Goal: Feedback & Contribution: Submit feedback/report problem

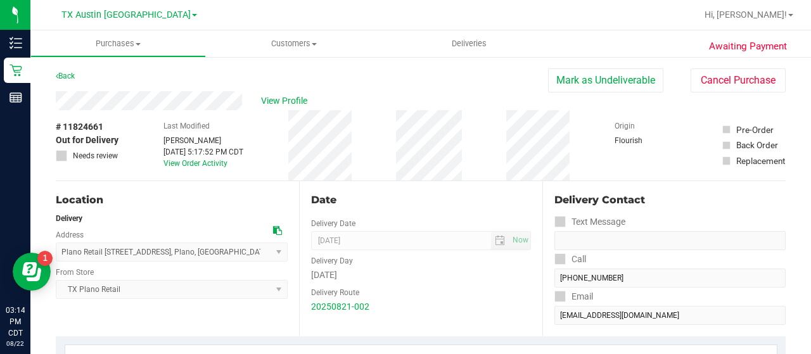
scroll to position [398, 0]
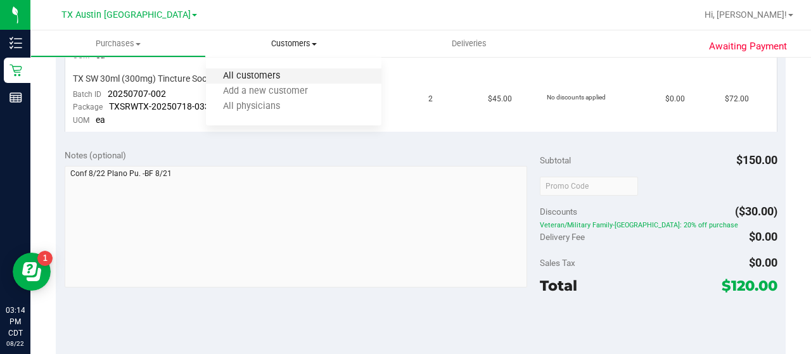
click at [265, 77] on span "All customers" at bounding box center [251, 76] width 91 height 11
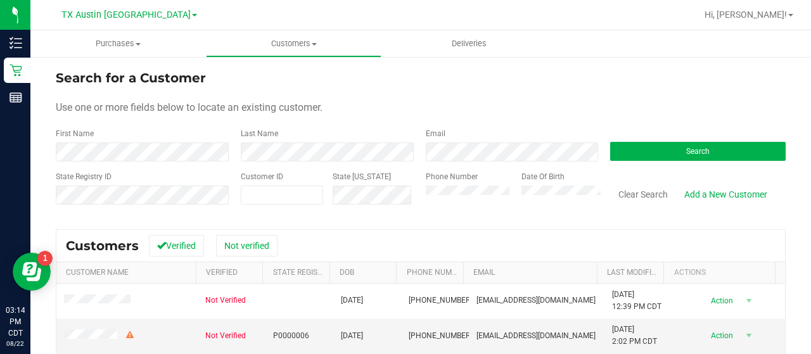
click at [505, 163] on form "Search for a Customer Use one or more fields below to locate an existing custom…" at bounding box center [421, 142] width 730 height 148
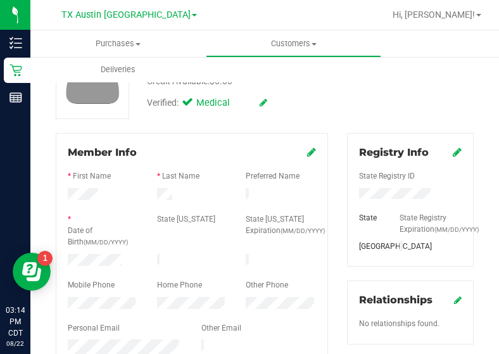
scroll to position [103, 0]
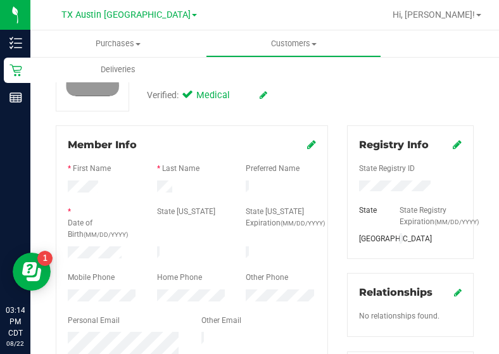
click at [152, 196] on div at bounding box center [192, 201] width 248 height 10
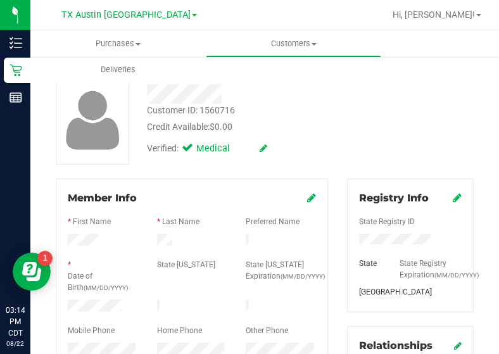
scroll to position [0, 0]
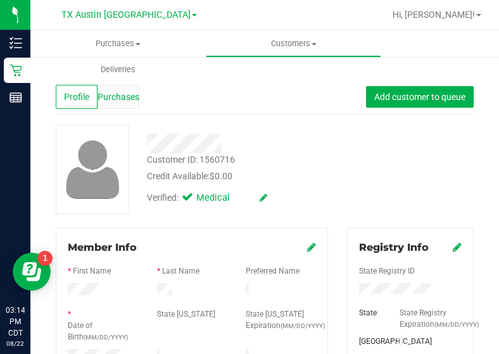
click at [127, 94] on span "Purchases" at bounding box center [119, 97] width 42 height 13
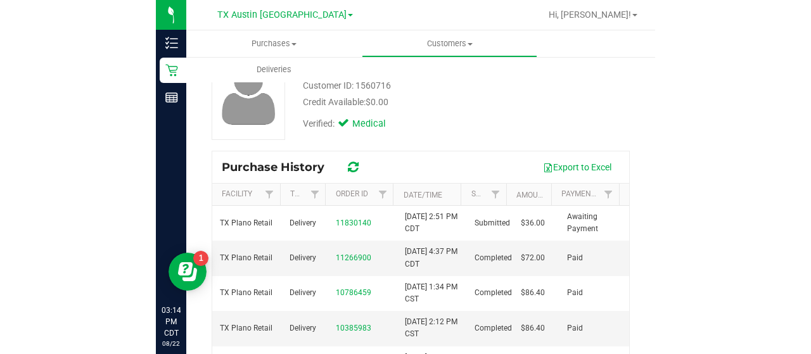
scroll to position [79, 0]
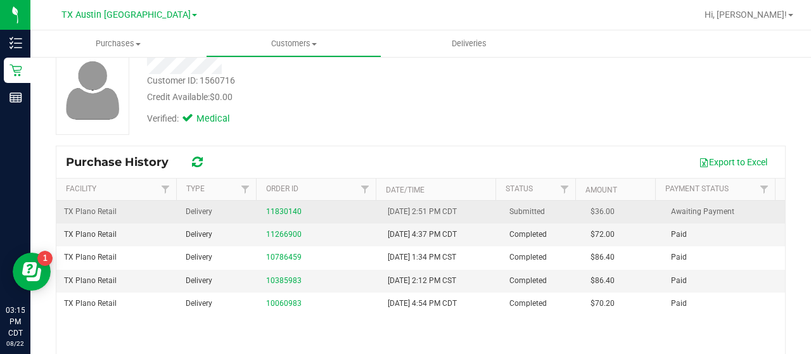
click at [286, 206] on div "11830140" at bounding box center [319, 212] width 106 height 12
click at [286, 208] on link "11830140" at bounding box center [283, 211] width 35 height 9
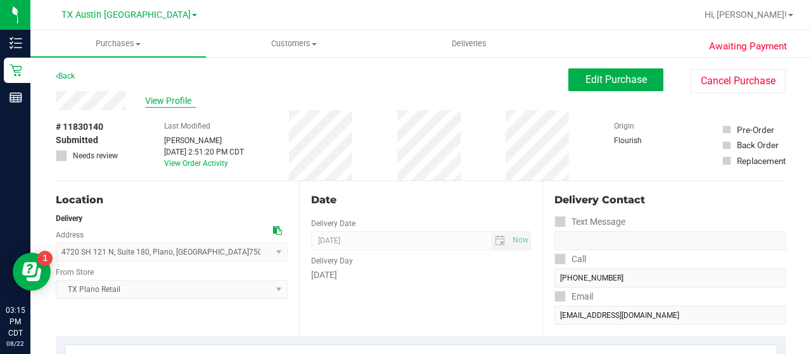
click at [161, 101] on span "View Profile" at bounding box center [170, 100] width 51 height 13
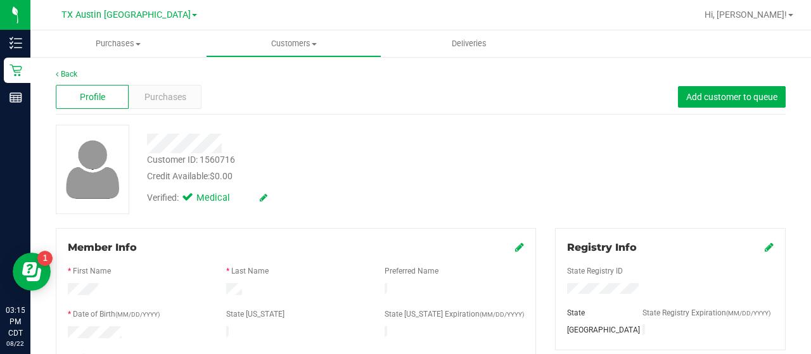
click at [179, 99] on span "Purchases" at bounding box center [165, 97] width 42 height 13
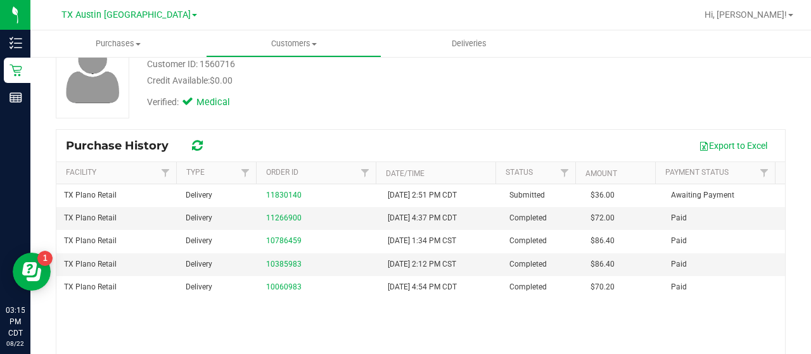
scroll to position [97, 0]
click at [283, 219] on link "11266900" at bounding box center [283, 216] width 35 height 9
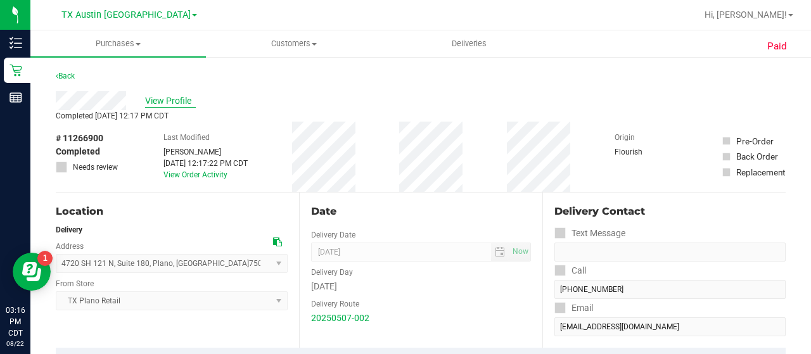
click at [157, 100] on span "View Profile" at bounding box center [170, 100] width 51 height 13
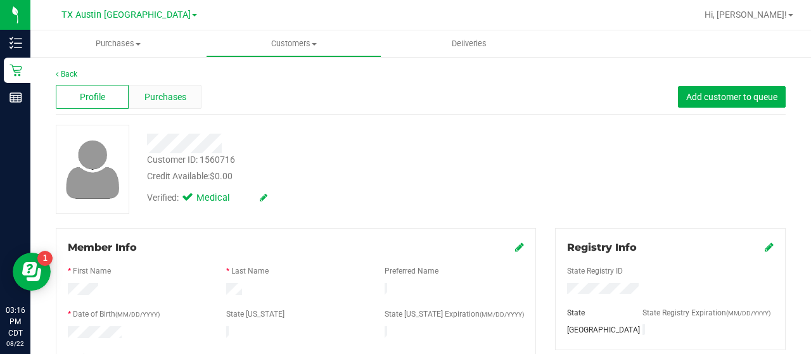
click at [166, 96] on span "Purchases" at bounding box center [165, 97] width 42 height 13
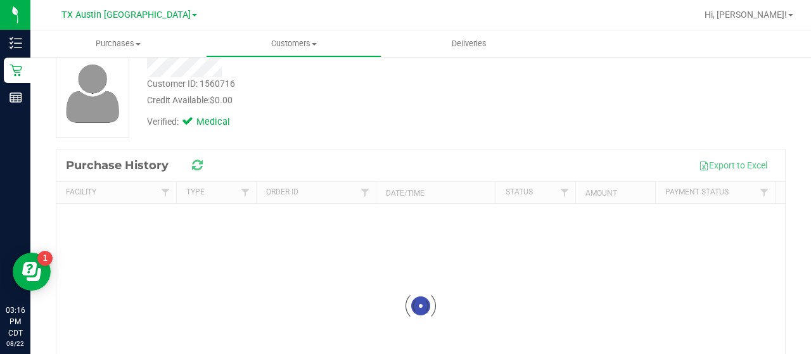
scroll to position [104, 0]
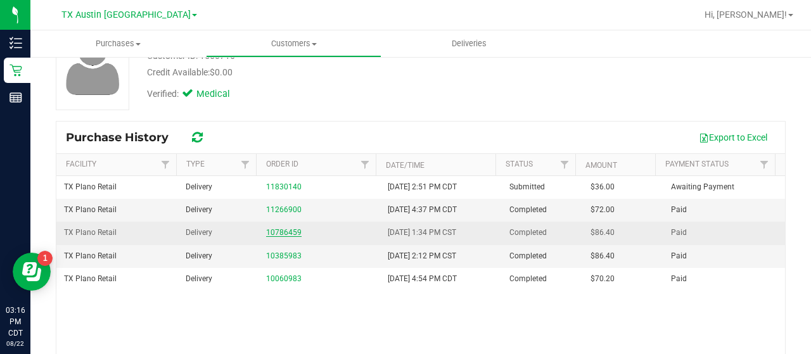
click at [275, 232] on link "10786459" at bounding box center [283, 232] width 35 height 9
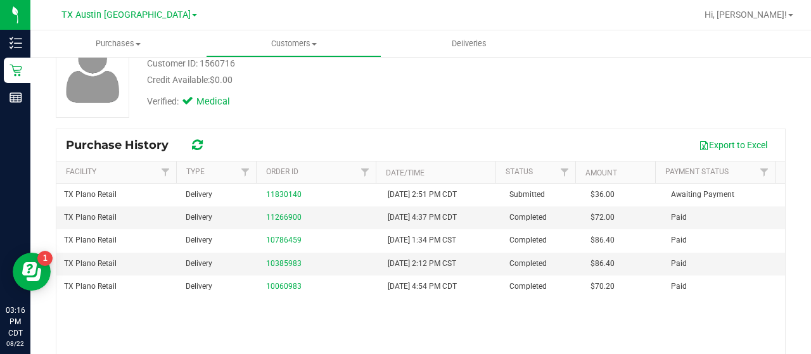
scroll to position [98, 0]
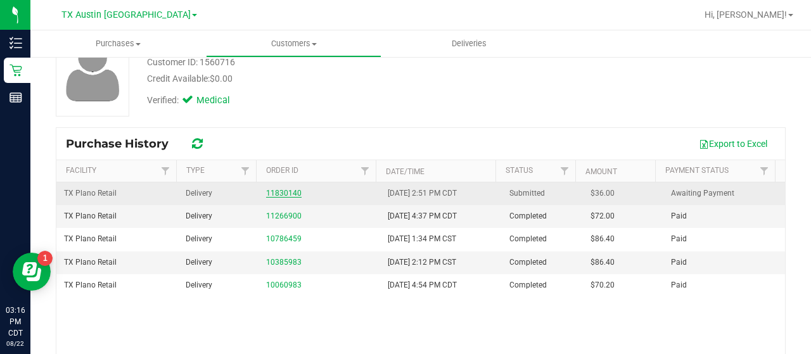
click at [282, 189] on link "11830140" at bounding box center [283, 193] width 35 height 9
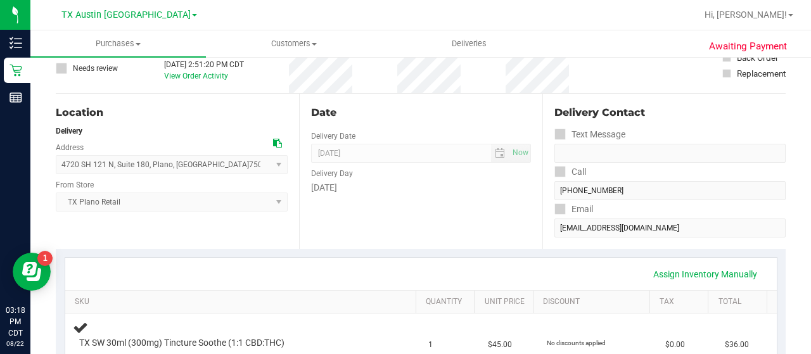
scroll to position [74, 0]
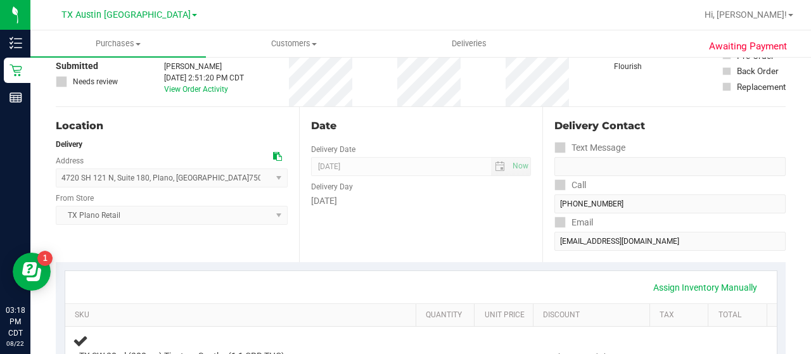
click at [318, 225] on div "Date Delivery Date [DATE] Now [DATE] 08:00 AM Now Delivery Day [DATE]" at bounding box center [420, 184] width 243 height 155
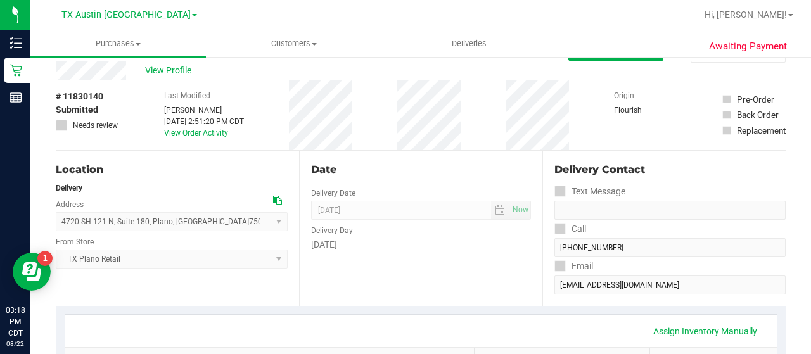
scroll to position [0, 0]
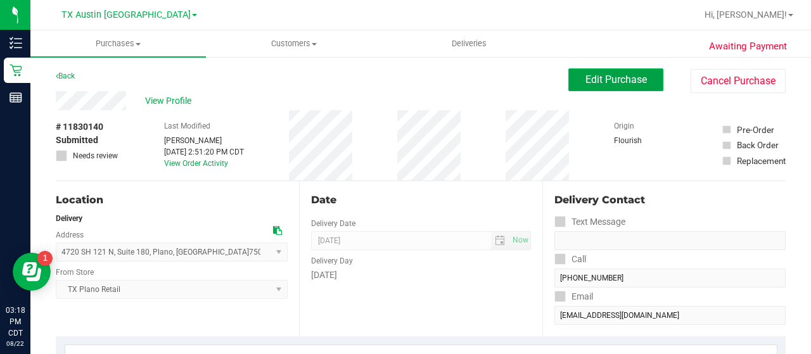
click at [617, 85] on span "Edit Purchase" at bounding box center [615, 79] width 61 height 12
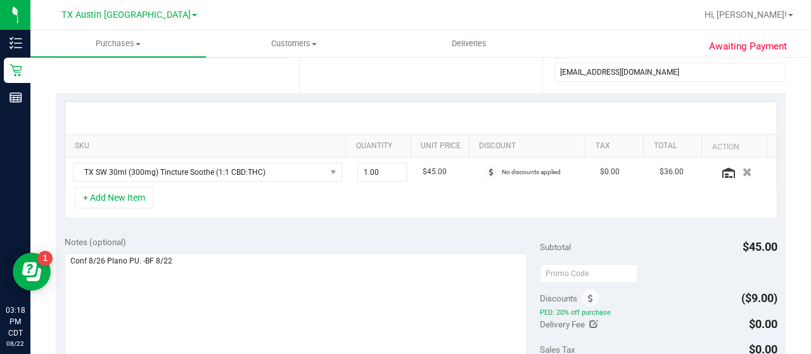
scroll to position [247, 0]
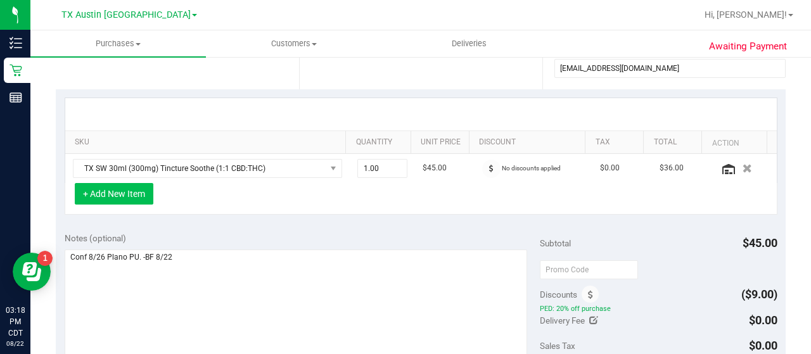
click at [120, 196] on button "+ Add New Item" at bounding box center [114, 194] width 79 height 22
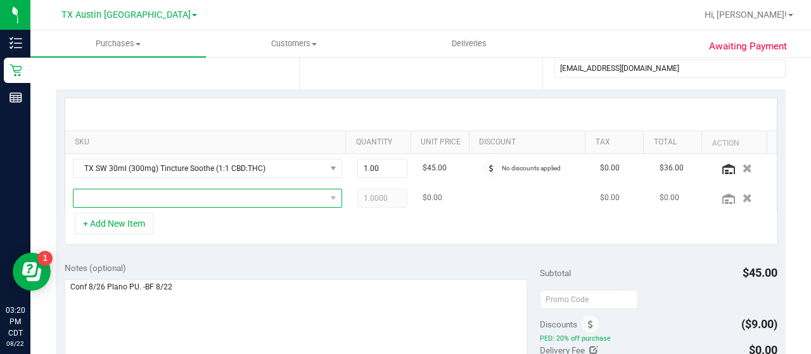
click at [206, 202] on span "NO DATA FOUND" at bounding box center [199, 198] width 252 height 18
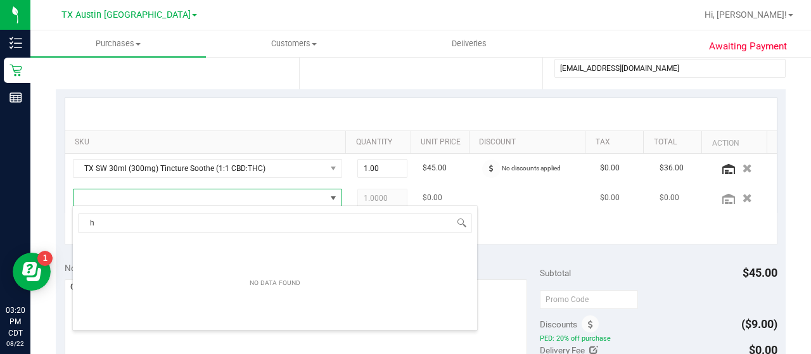
scroll to position [18, 255]
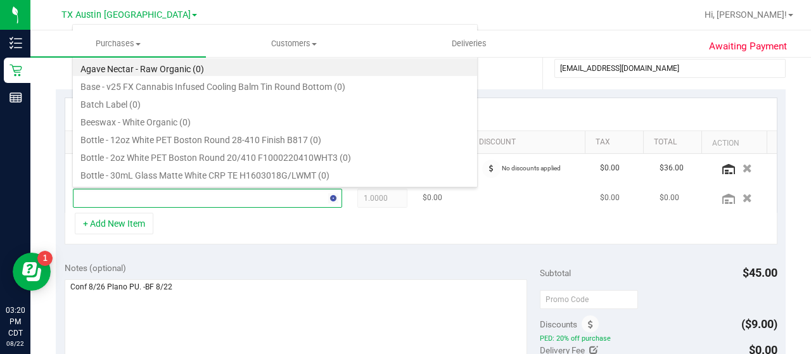
type input "high"
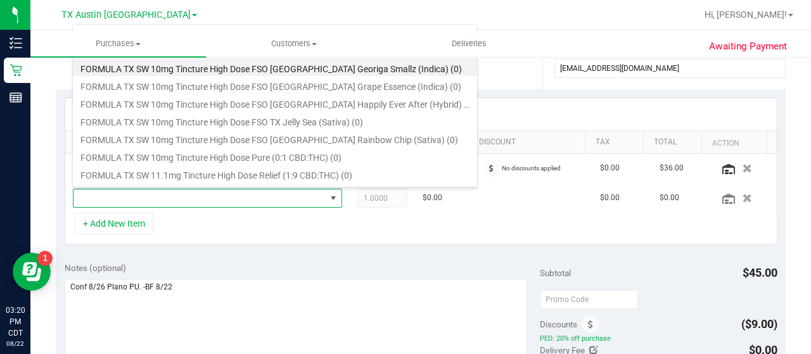
drag, startPoint x: 467, startPoint y: 98, endPoint x: 479, endPoint y: 82, distance: 20.3
click at [479, 82] on body "Inventory Retail Reports 03:20 PM CDT [DATE] 08/22 [GEOGRAPHIC_DATA] [GEOGRAPHI…" at bounding box center [405, 177] width 811 height 354
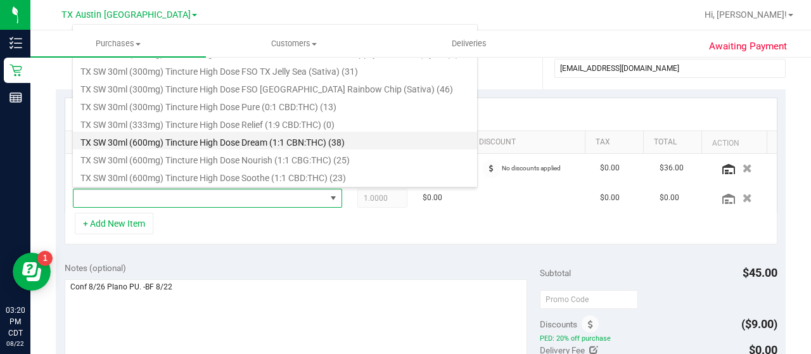
click at [347, 145] on li "TX SW 30ml (600mg) Tincture High Dose Dream (1:1 CBN:THC) (38)" at bounding box center [275, 141] width 404 height 18
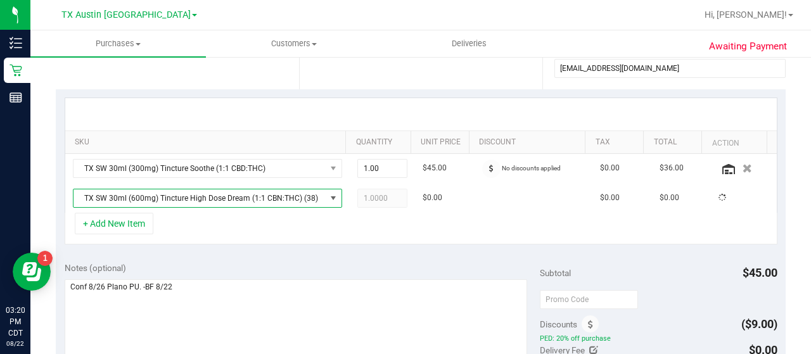
click at [277, 262] on div "Notes (optional)" at bounding box center [302, 268] width 475 height 13
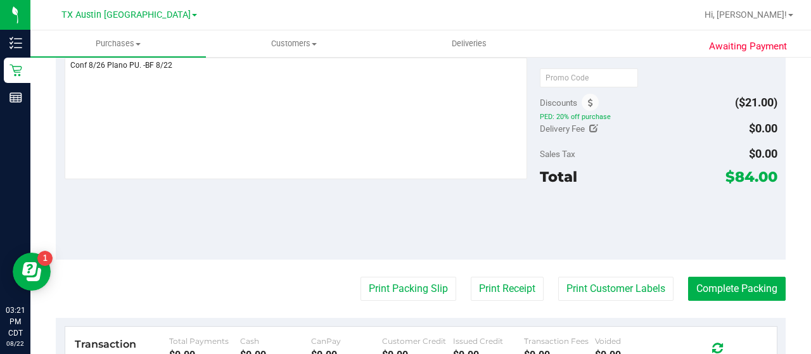
scroll to position [0, 0]
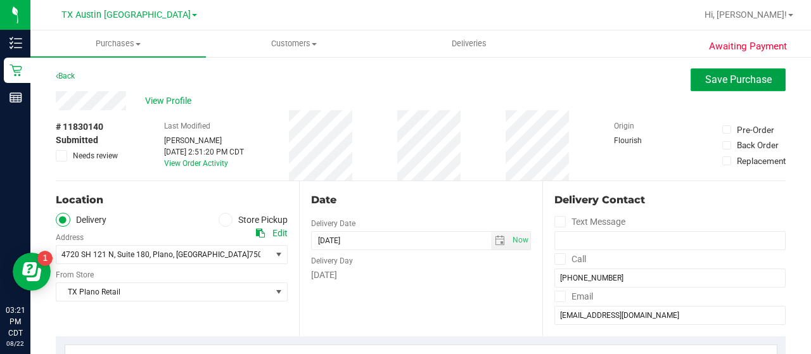
click at [707, 79] on span "Save Purchase" at bounding box center [738, 79] width 66 height 12
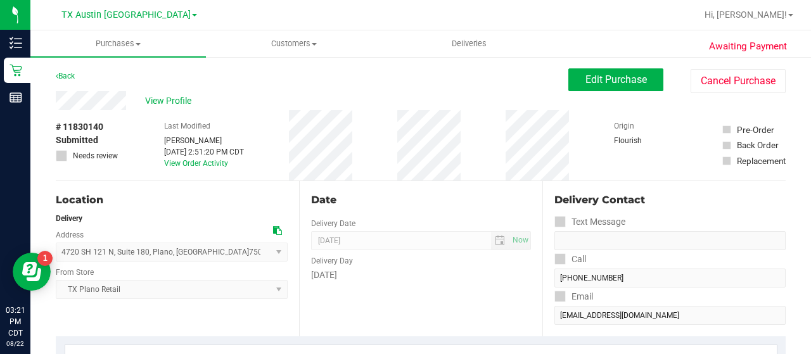
scroll to position [30, 0]
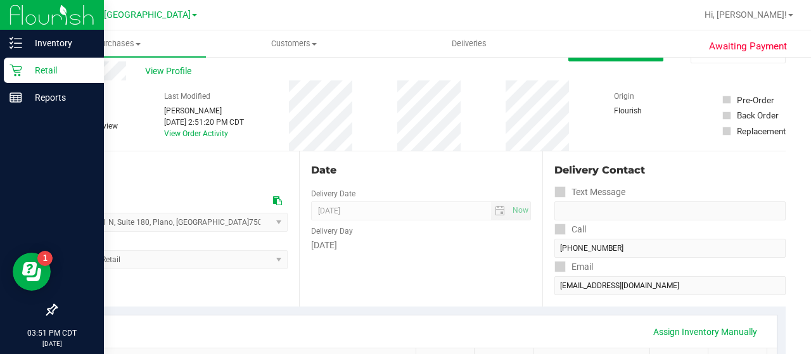
click at [1, 69] on link "Retail" at bounding box center [52, 71] width 104 height 27
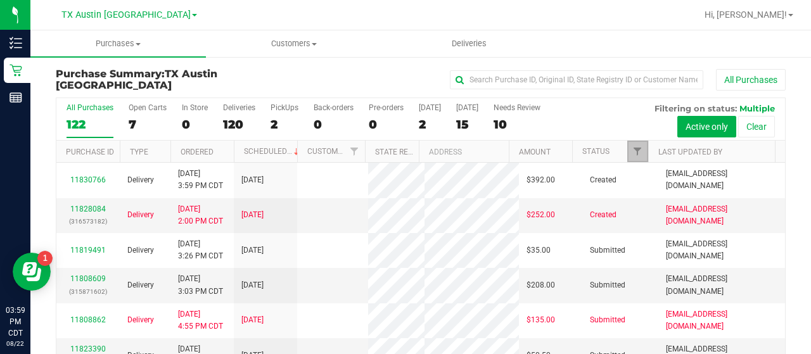
click at [633, 157] on link "Filter" at bounding box center [637, 152] width 21 height 22
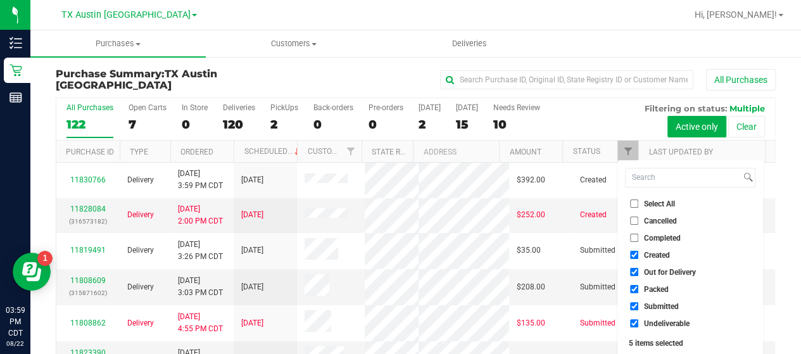
click at [636, 207] on input "Select All" at bounding box center [634, 203] width 8 height 8
checkbox input "true"
click at [636, 207] on input "Select All" at bounding box center [634, 203] width 8 height 8
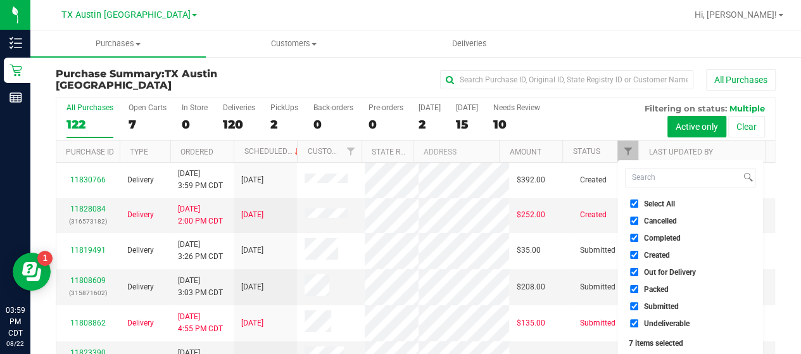
checkbox input "false"
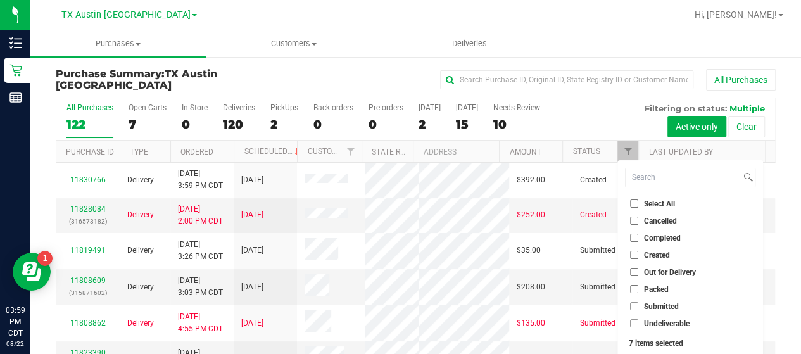
checkbox input "false"
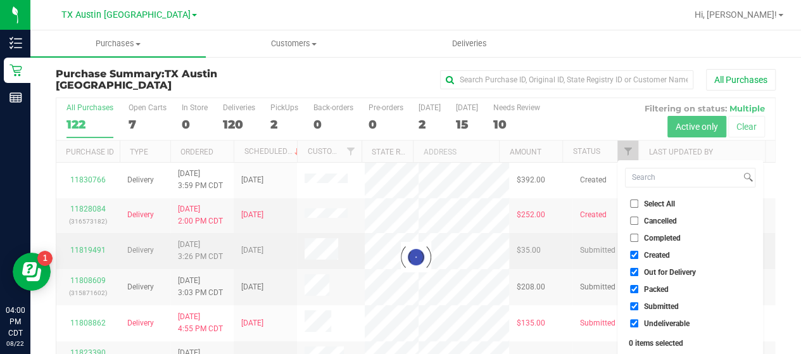
checkbox input "true"
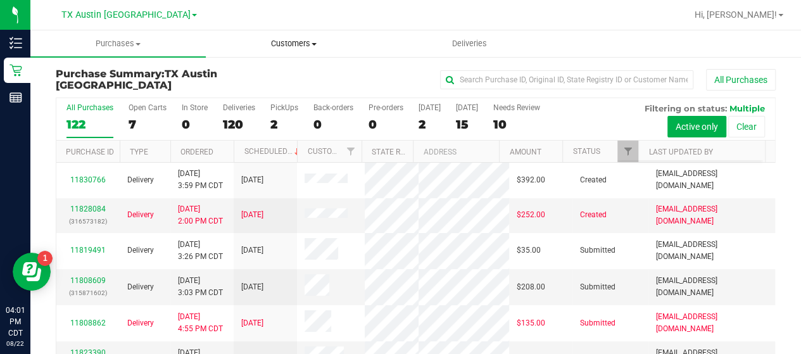
click at [279, 36] on uib-tab-heading "Customers All customers Add a new customer All physicians" at bounding box center [293, 43] width 174 height 25
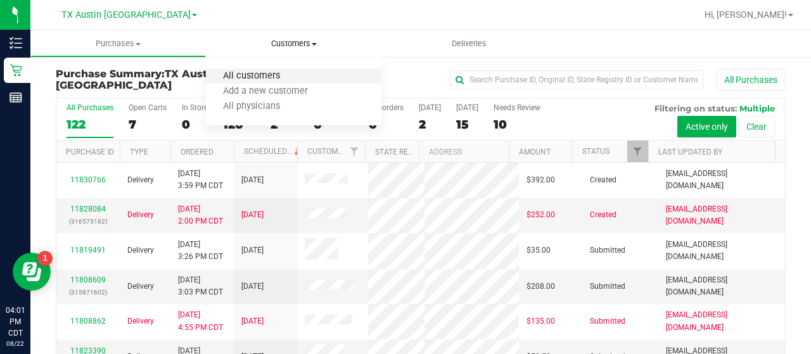
click at [256, 73] on span "All customers" at bounding box center [251, 76] width 91 height 11
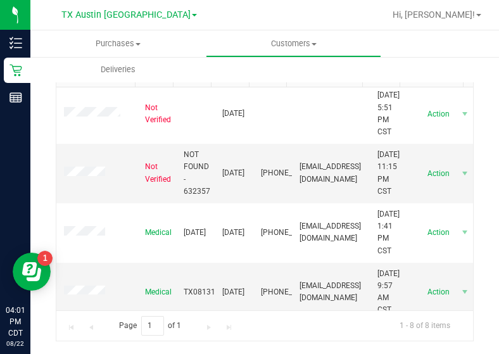
scroll to position [195, 0]
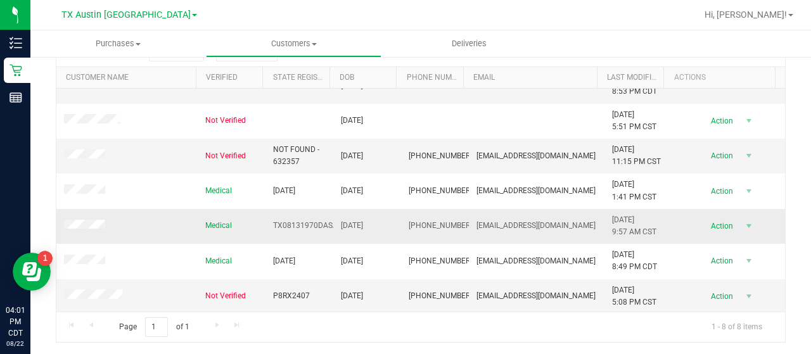
click at [91, 220] on span at bounding box center [86, 226] width 45 height 13
click at [90, 229] on span at bounding box center [86, 226] width 45 height 13
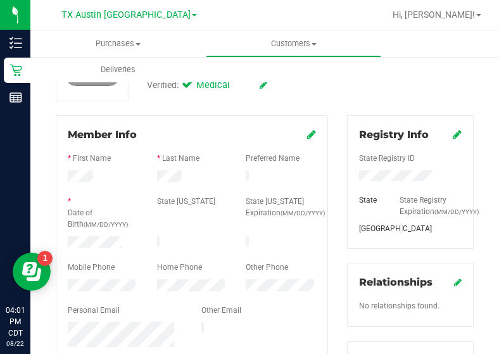
scroll to position [113, 0]
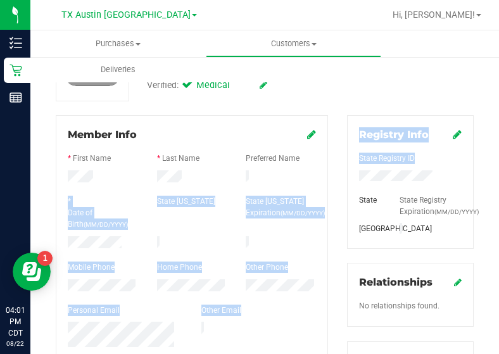
click at [499, 179] on html "Inventory Retail Reports 04:01 PM CDT [DATE] 08/22 TX [GEOGRAPHIC_DATA] [GEOGRA…" at bounding box center [249, 177] width 499 height 354
click at [153, 251] on div at bounding box center [192, 256] width 248 height 10
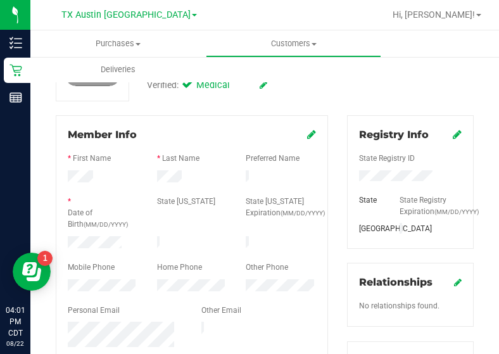
click at [104, 229] on div "* Date of Birth (MM/DD/YYYY)" at bounding box center [102, 214] width 89 height 37
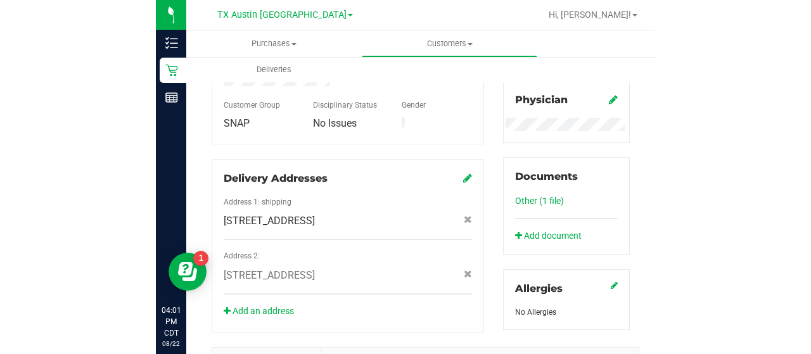
scroll to position [603, 0]
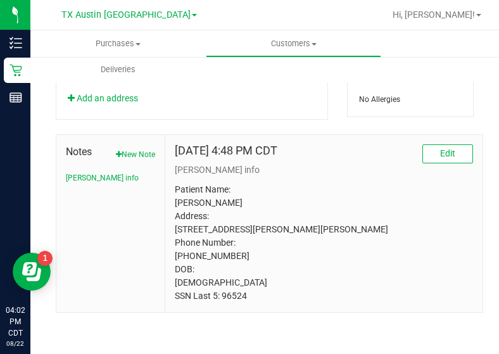
click at [236, 296] on p "Patient Name: [PERSON_NAME] Address: [STREET_ADDRESS][PERSON_NAME][PERSON_NAME]…" at bounding box center [324, 243] width 298 height 120
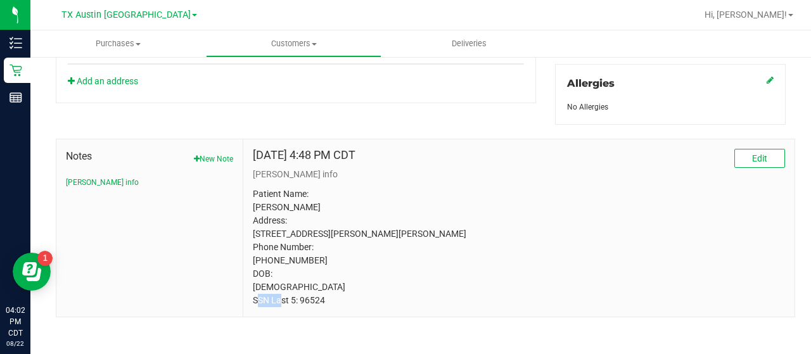
scroll to position [0, 0]
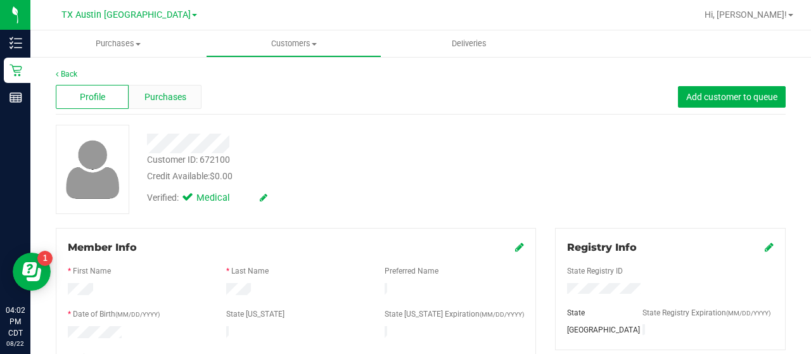
click at [177, 99] on span "Purchases" at bounding box center [165, 97] width 42 height 13
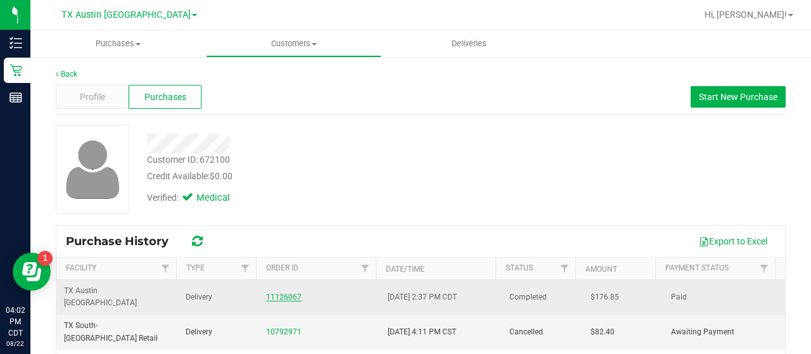
click at [289, 293] on link "11126067" at bounding box center [283, 297] width 35 height 9
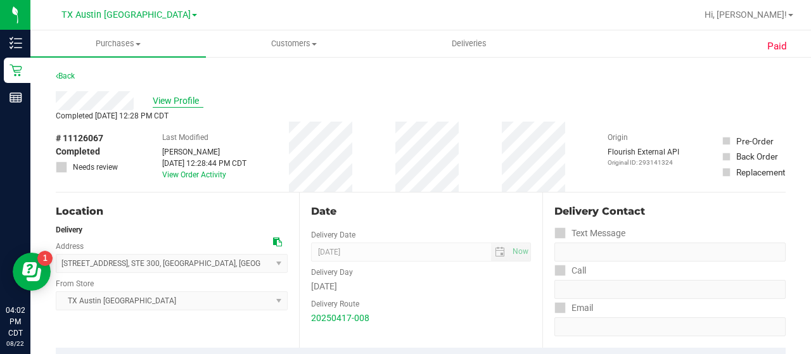
click at [184, 100] on span "View Profile" at bounding box center [178, 100] width 51 height 13
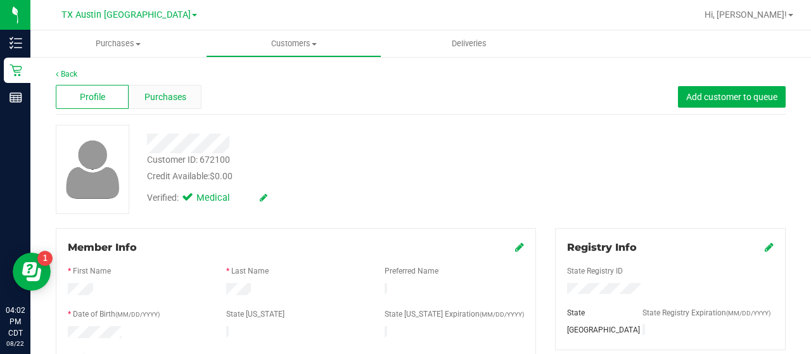
click at [184, 108] on div "Purchases" at bounding box center [165, 97] width 73 height 24
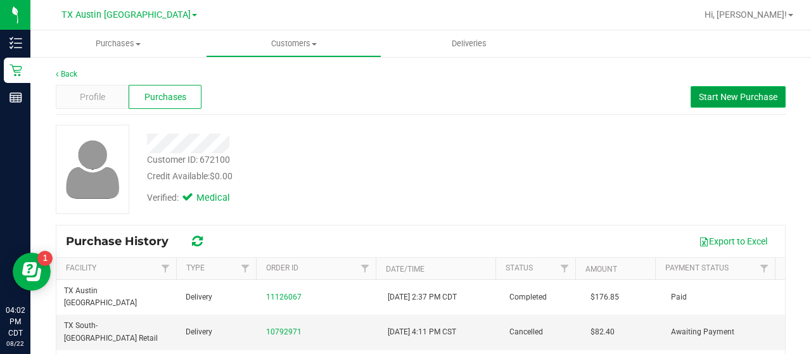
click at [736, 96] on span "Start New Purchase" at bounding box center [737, 97] width 79 height 10
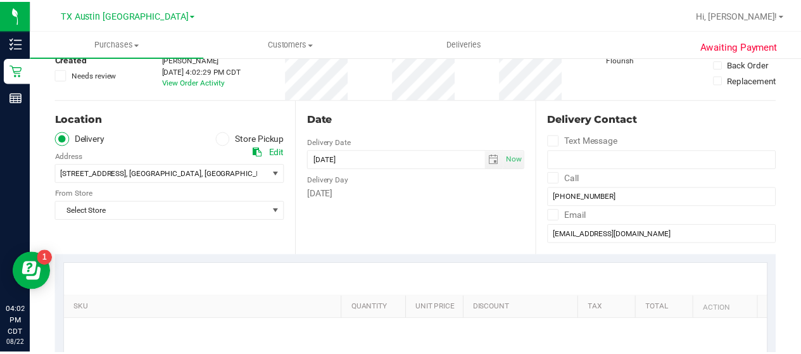
scroll to position [87, 0]
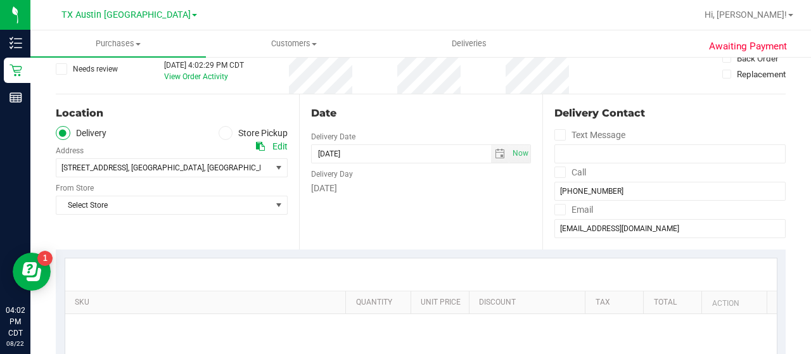
click at [438, 163] on div "Delivery Day" at bounding box center [421, 172] width 220 height 18
click at [445, 159] on input "[DATE]" at bounding box center [401, 154] width 179 height 18
click at [495, 154] on span "select" at bounding box center [500, 154] width 10 height 10
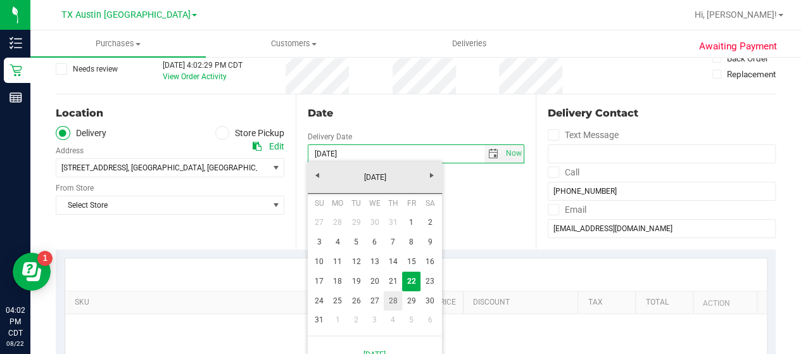
click at [395, 298] on link "28" at bounding box center [393, 301] width 18 height 20
type input "[DATE]"
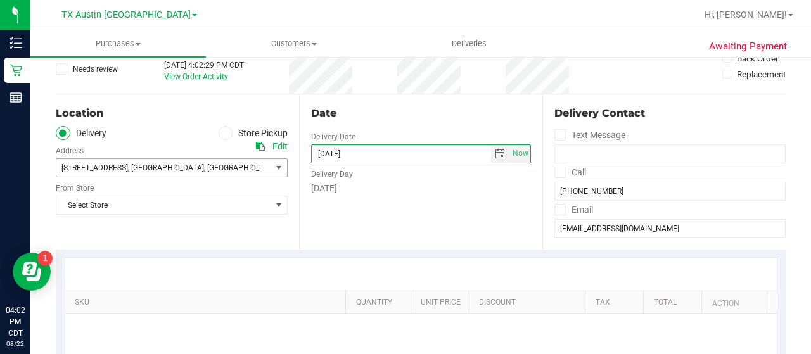
click at [223, 168] on span "[STREET_ADDRESS] , [GEOGRAPHIC_DATA] , [GEOGRAPHIC_DATA] 78741" at bounding box center [158, 168] width 204 height 18
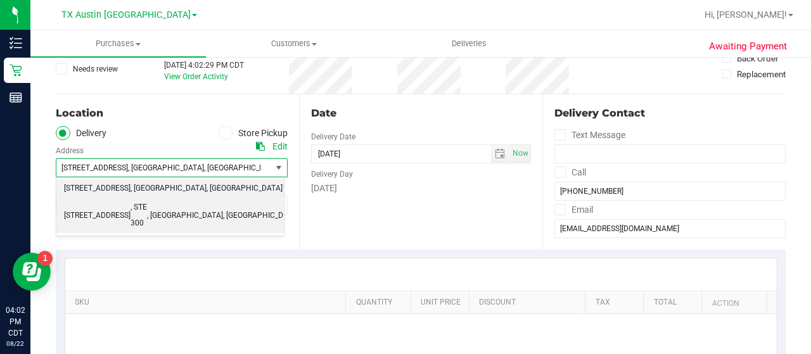
click at [223, 208] on span ", [GEOGRAPHIC_DATA]" at bounding box center [261, 216] width 76 height 16
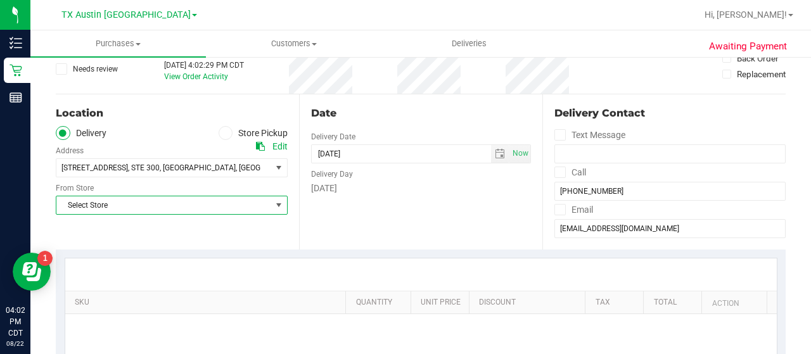
click at [197, 203] on span "Select Store" at bounding box center [163, 205] width 215 height 18
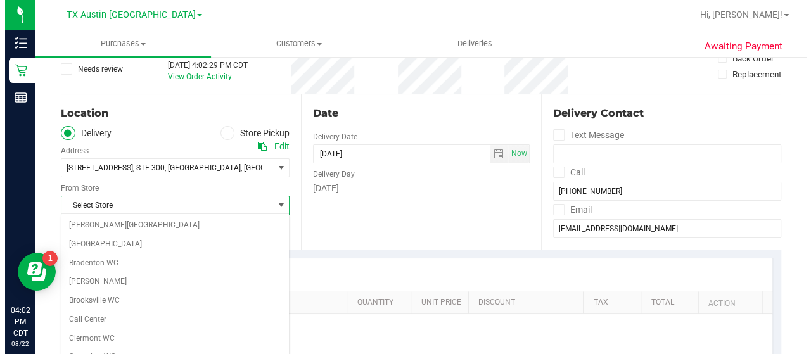
scroll to position [895, 0]
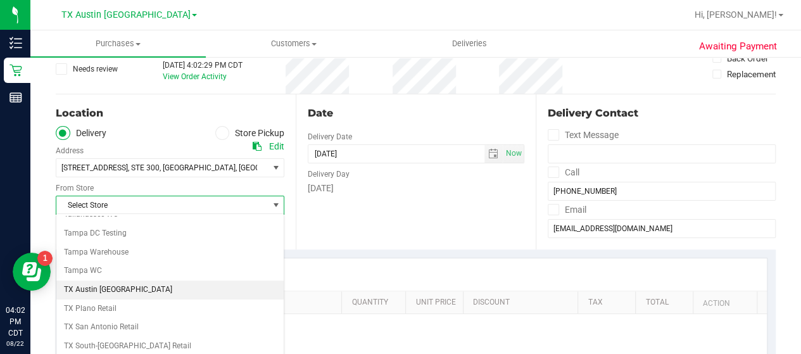
click at [112, 281] on li "TX Austin [GEOGRAPHIC_DATA]" at bounding box center [169, 290] width 227 height 19
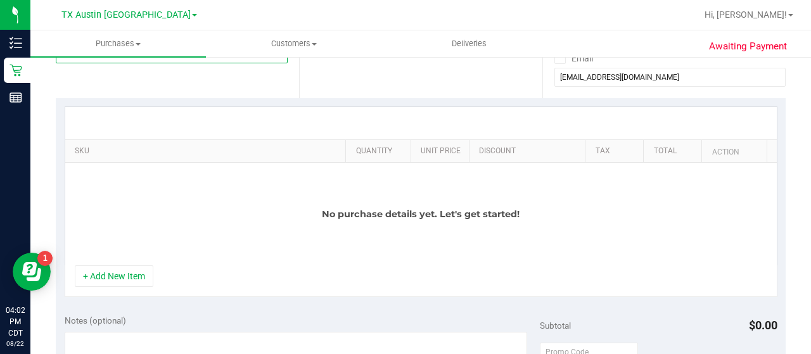
scroll to position [239, 0]
click at [132, 271] on button "+ Add New Item" at bounding box center [114, 275] width 79 height 22
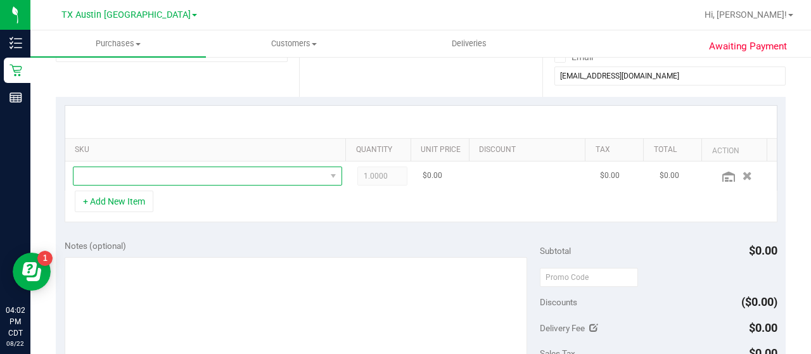
click at [246, 180] on span "NO DATA FOUND" at bounding box center [199, 176] width 252 height 18
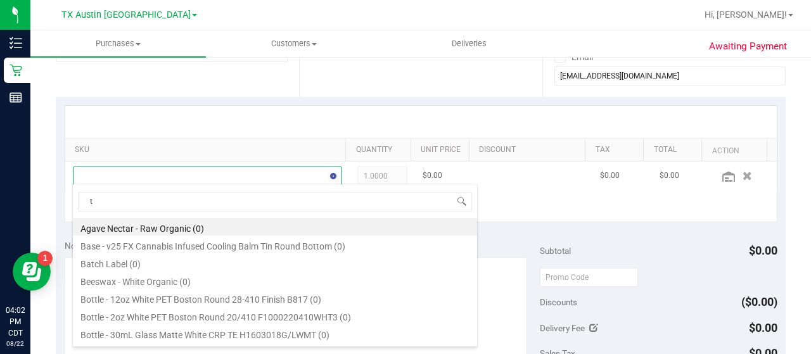
scroll to position [18, 255]
type input "[US_STATE] orange"
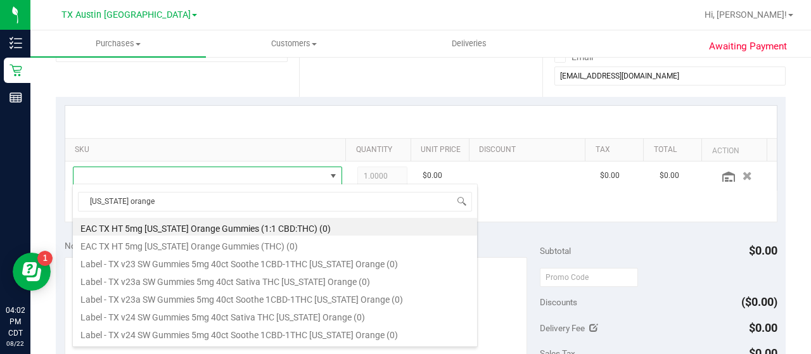
scroll to position [210, 0]
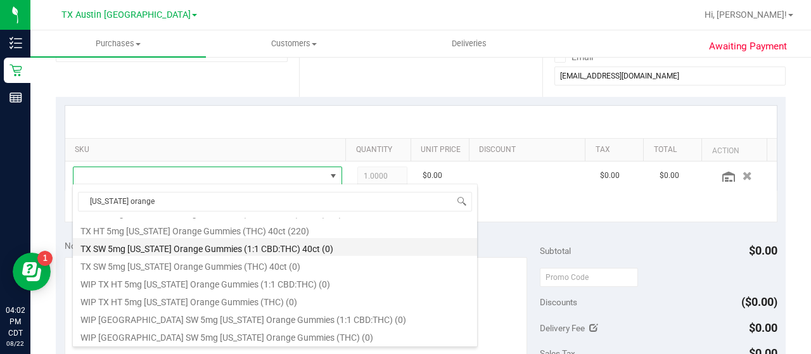
click at [205, 239] on li "TX SW 5mg [US_STATE] Orange Gummies (1:1 CBD:THC) 40ct (0)" at bounding box center [275, 247] width 404 height 18
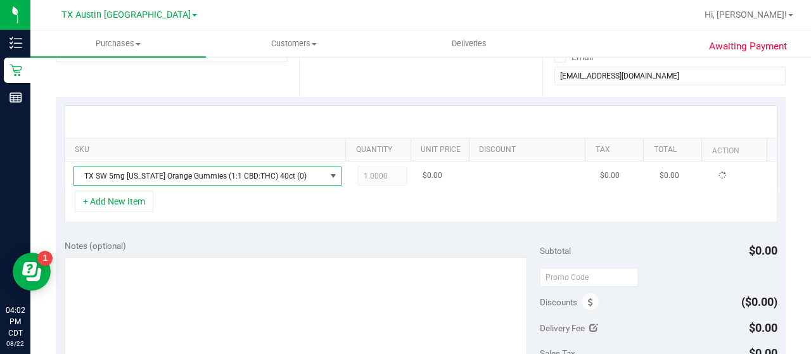
click at [233, 179] on span "TX SW 5mg [US_STATE] Orange Gummies (1:1 CBD:THC) 40ct (0)" at bounding box center [199, 176] width 252 height 18
click at [233, 179] on span "TX SW 5mg [US_STATE] Orange Gummies (1:1 CBD:THC) 40ct" at bounding box center [199, 176] width 252 height 18
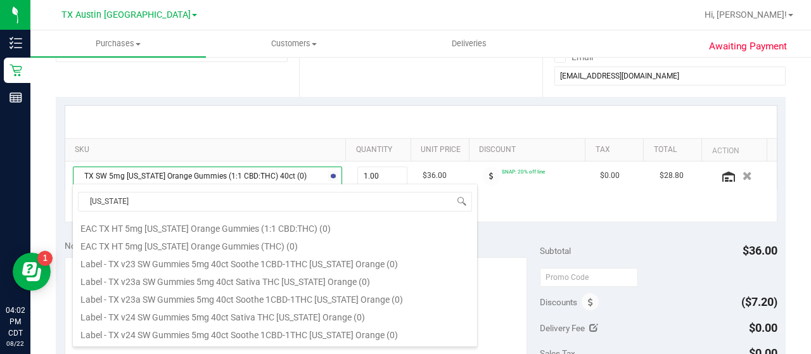
scroll to position [122, 0]
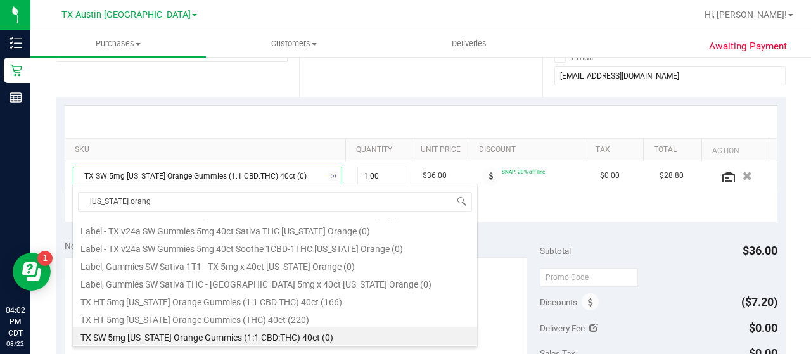
type input "[US_STATE] orange"
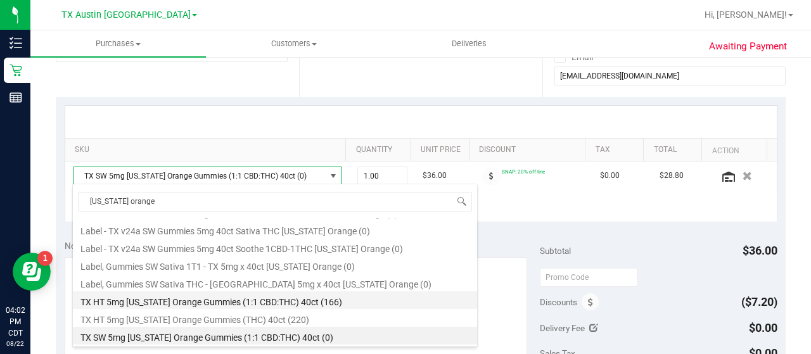
click at [407, 305] on li "TX HT 5mg [US_STATE] Orange Gummies (1:1 CBD:THC) 40ct (166)" at bounding box center [275, 300] width 404 height 18
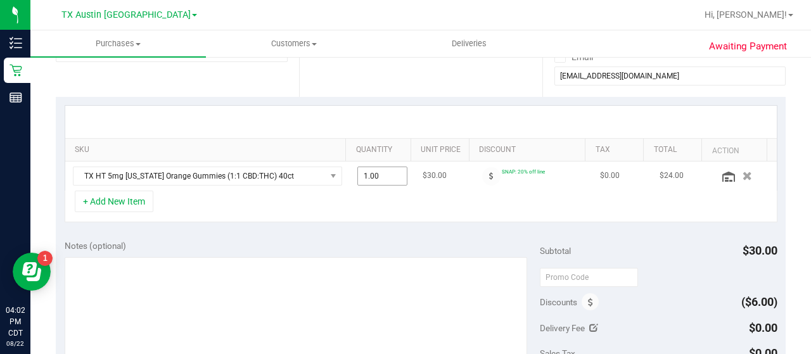
click at [377, 177] on span "1.00 1" at bounding box center [382, 176] width 51 height 19
type input "4"
type input "4.00"
click at [348, 226] on div "SKU Quantity Unit Price Discount Tax Total Action TX HT 5mg [US_STATE] Orange G…" at bounding box center [421, 164] width 730 height 134
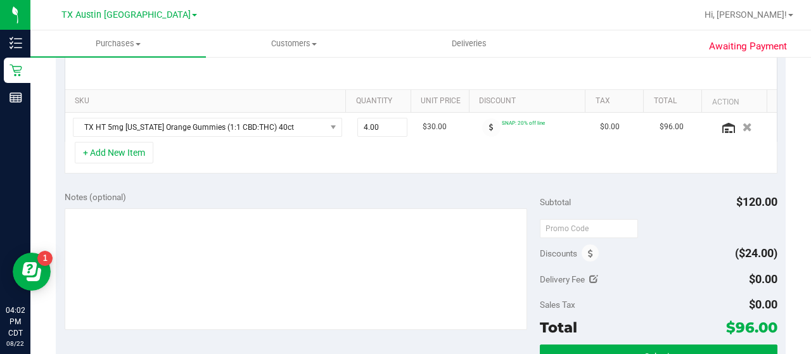
scroll to position [294, 0]
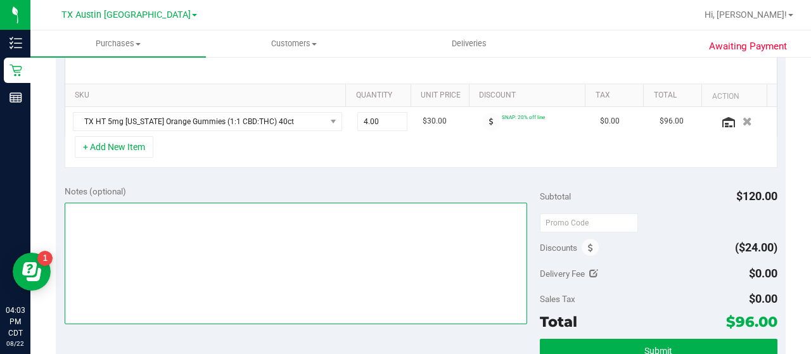
click at [356, 257] on textarea at bounding box center [296, 264] width 462 height 122
type textarea "B"
click at [363, 263] on textarea at bounding box center [296, 264] width 462 height 122
type textarea "NORTH PU 8/28 CCLM8/22"
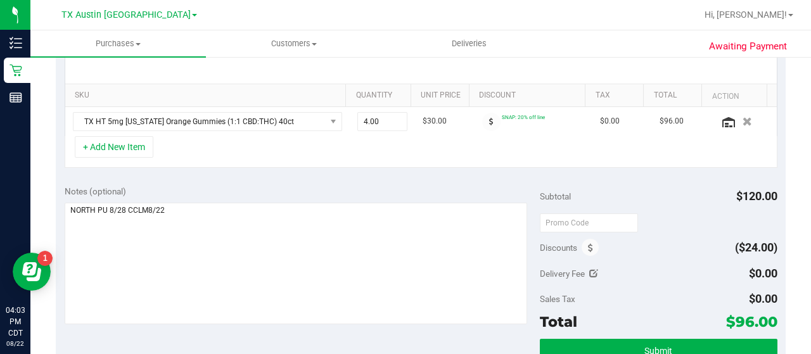
click at [286, 160] on div "+ Add New Item" at bounding box center [421, 152] width 712 height 32
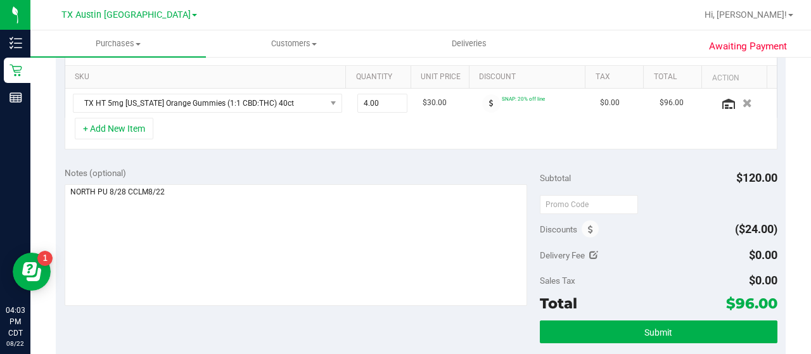
scroll to position [335, 0]
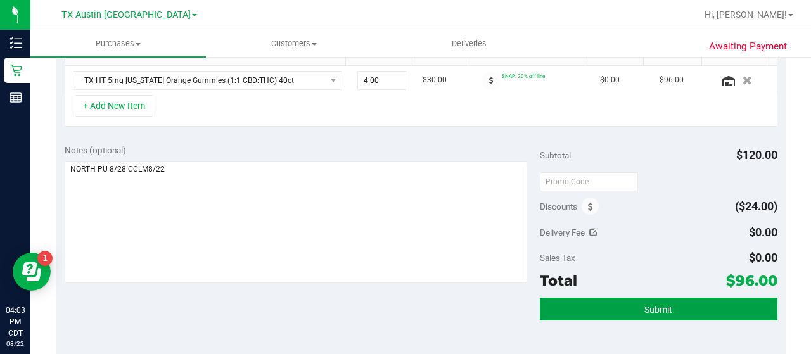
click at [565, 306] on button "Submit" at bounding box center [658, 309] width 237 height 23
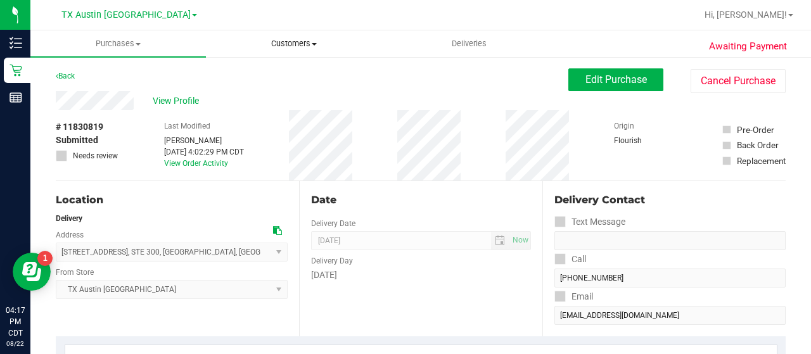
click at [299, 40] on span "Customers" at bounding box center [293, 43] width 174 height 11
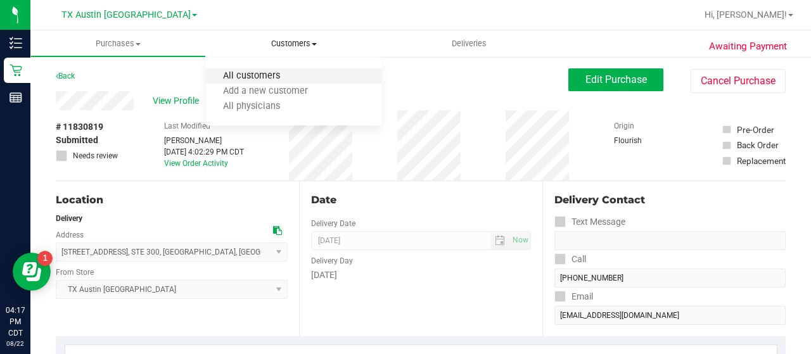
click at [269, 76] on span "All customers" at bounding box center [251, 76] width 91 height 11
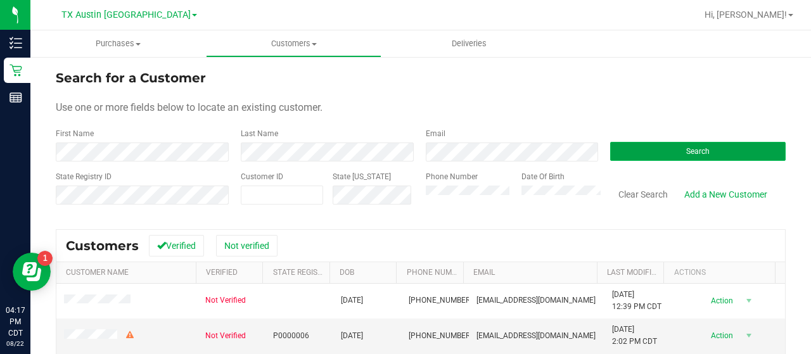
click at [627, 149] on button "Search" at bounding box center [697, 151] width 175 height 19
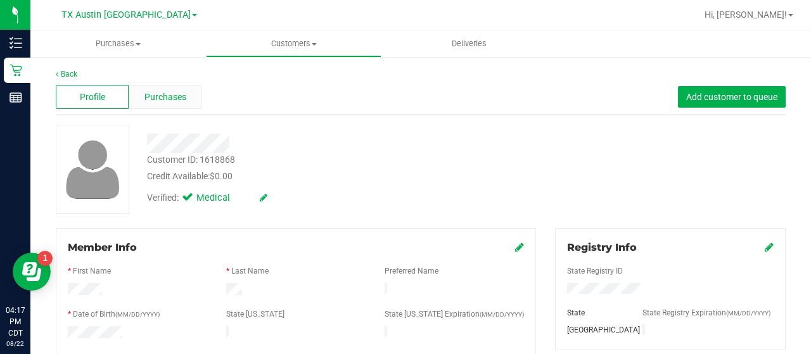
click at [167, 96] on span "Purchases" at bounding box center [165, 97] width 42 height 13
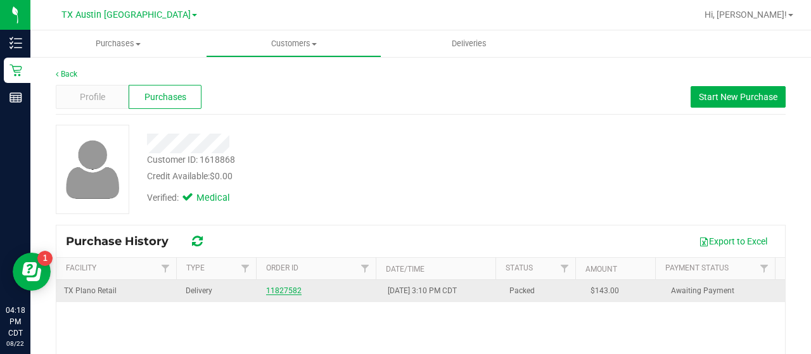
click at [275, 291] on link "11827582" at bounding box center [283, 290] width 35 height 9
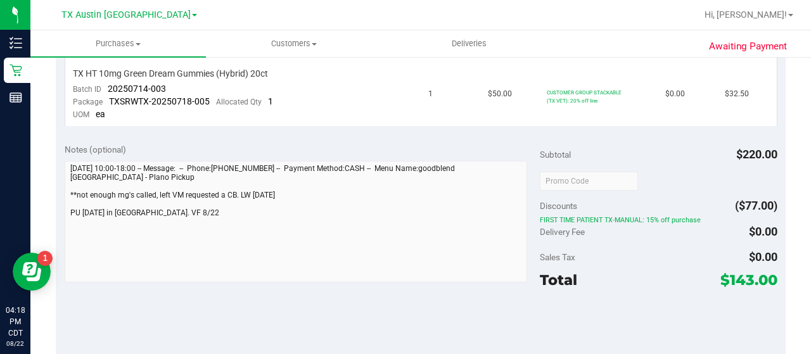
scroll to position [533, 0]
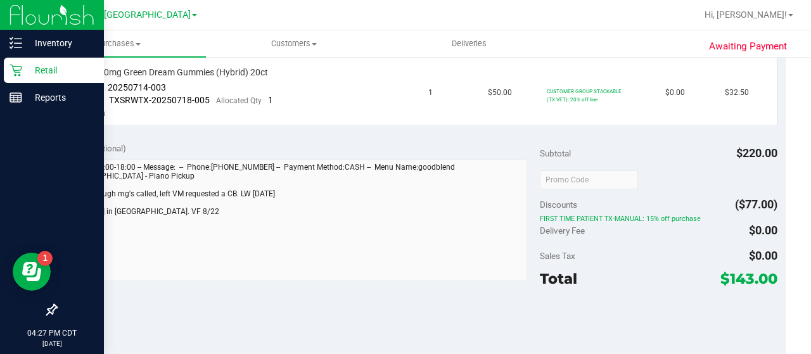
click at [25, 71] on p "Retail" at bounding box center [60, 70] width 76 height 15
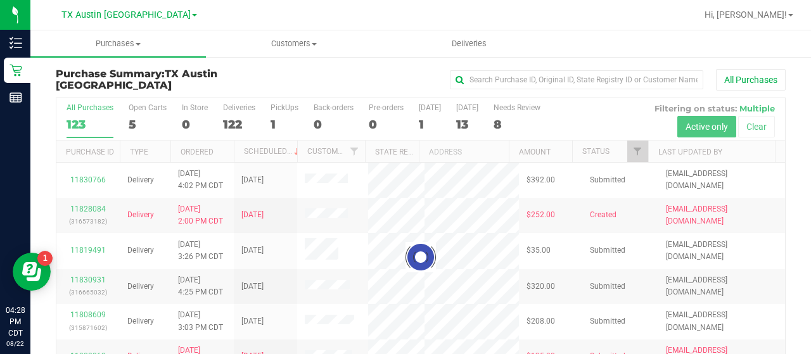
click at [506, 131] on div at bounding box center [420, 257] width 728 height 318
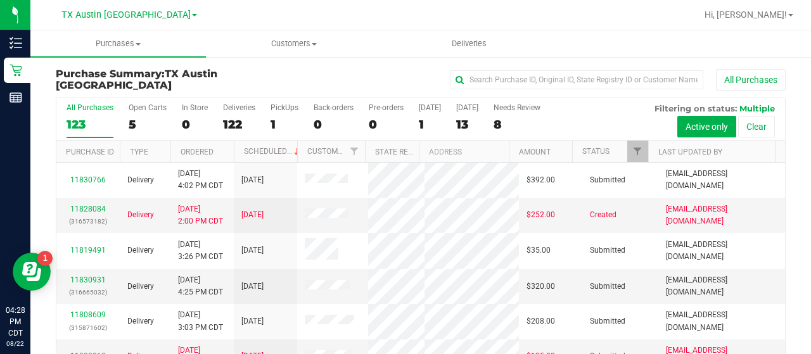
click at [506, 131] on label "Needs Review 8" at bounding box center [516, 120] width 47 height 35
click at [0, 0] on input "Needs Review 8" at bounding box center [0, 0] width 0 height 0
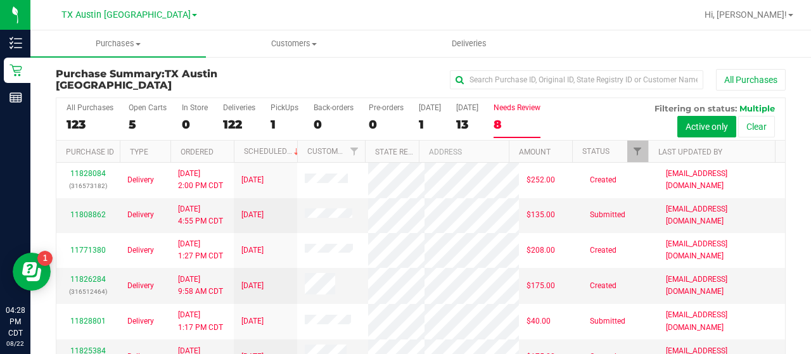
click at [650, 155] on th "Last Updated By" at bounding box center [711, 152] width 127 height 22
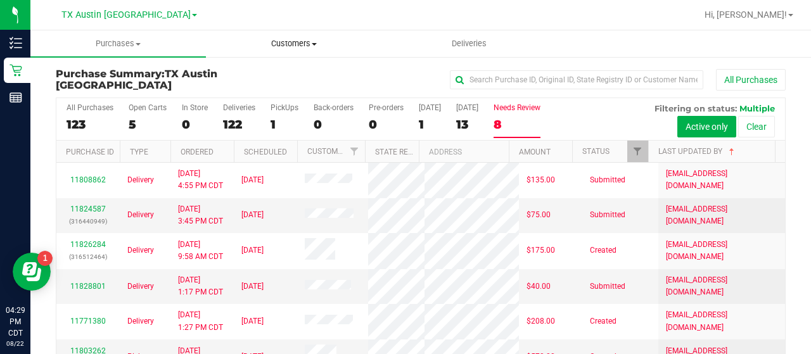
click at [293, 55] on uib-tab-heading "Customers All customers Add a new customer All physicians" at bounding box center [293, 43] width 174 height 25
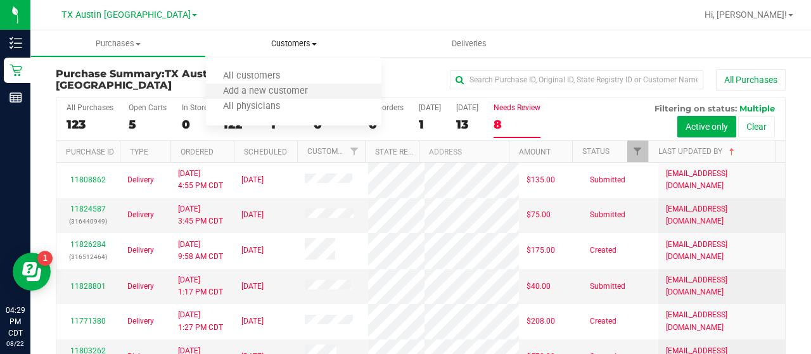
click at [247, 86] on span "Add a new customer" at bounding box center [265, 91] width 119 height 11
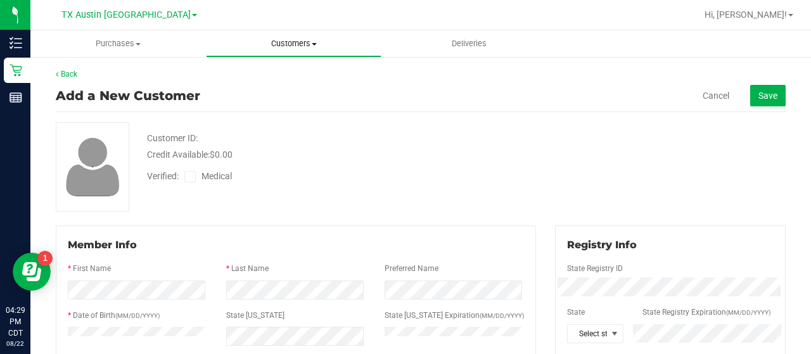
click at [284, 41] on span "Customers" at bounding box center [293, 43] width 174 height 11
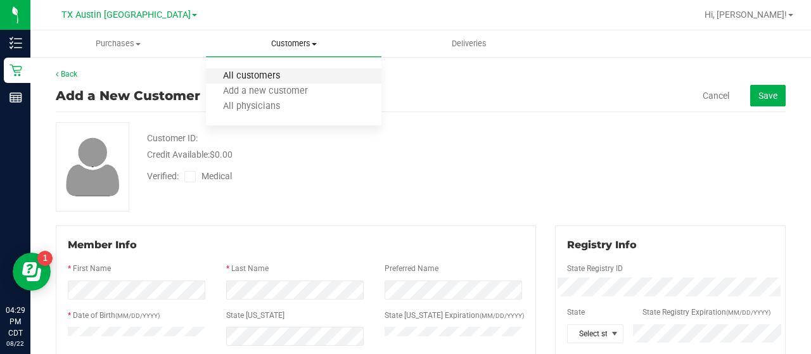
click at [246, 75] on span "All customers" at bounding box center [251, 76] width 91 height 11
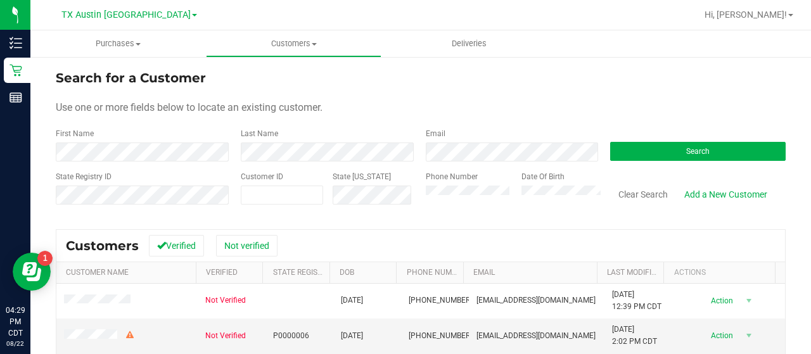
click at [476, 140] on div "Email" at bounding box center [508, 145] width 185 height 34
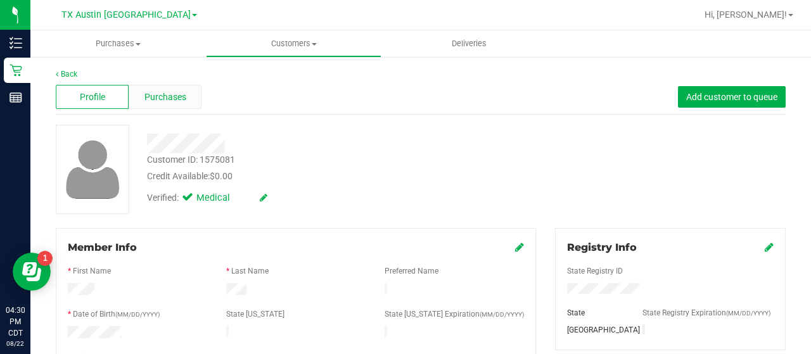
click at [163, 102] on span "Purchases" at bounding box center [165, 97] width 42 height 13
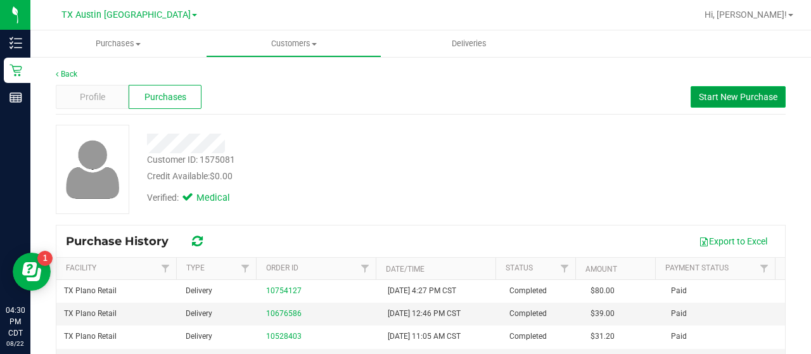
click at [716, 88] on button "Start New Purchase" at bounding box center [737, 97] width 95 height 22
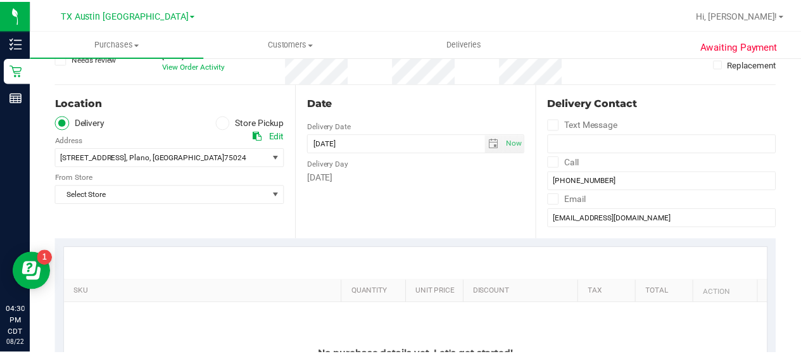
scroll to position [98, 0]
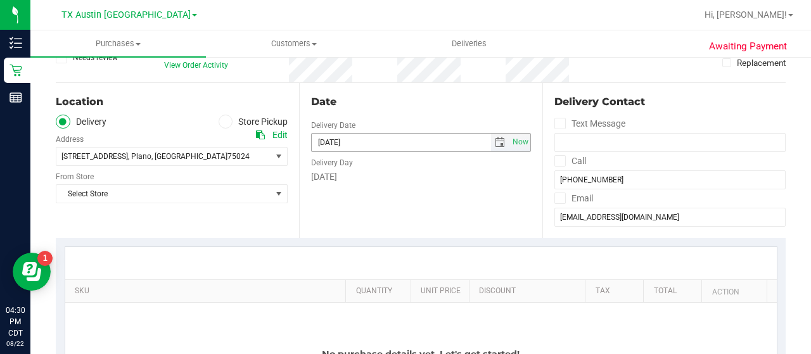
click at [495, 141] on span "select" at bounding box center [500, 142] width 10 height 10
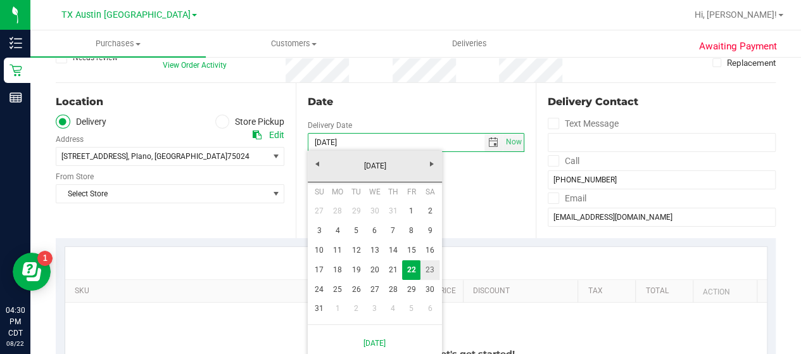
click at [429, 266] on link "23" at bounding box center [429, 270] width 18 height 20
type input "[DATE]"
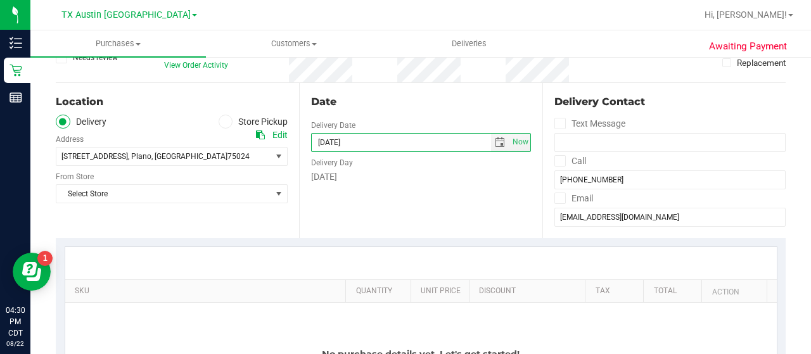
click at [256, 208] on div "Location Delivery Store Pickup Address Edit [STREET_ADDRESS] , [GEOGRAPHIC_DATA…" at bounding box center [177, 160] width 243 height 155
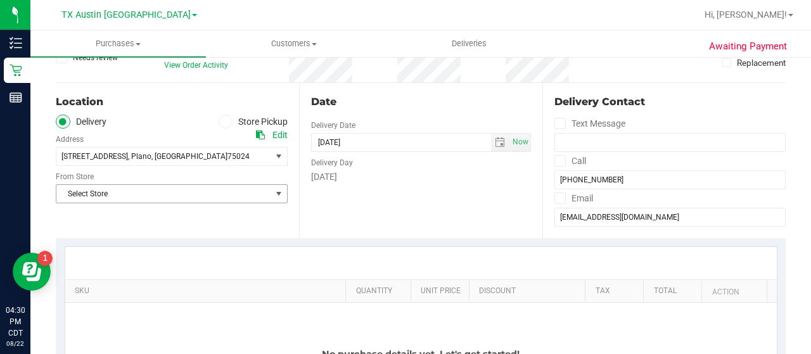
click at [253, 188] on span "Select Store" at bounding box center [163, 194] width 215 height 18
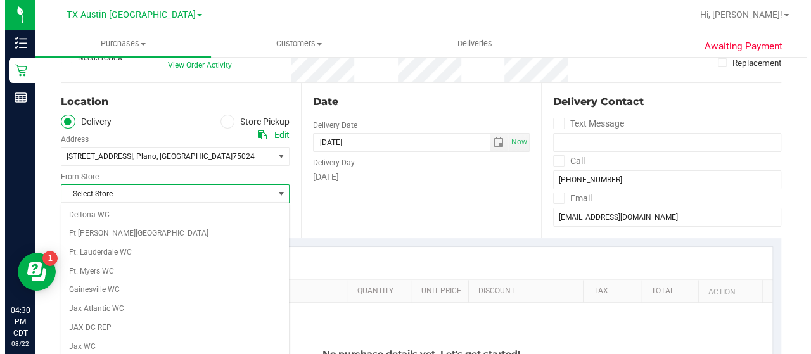
scroll to position [895, 0]
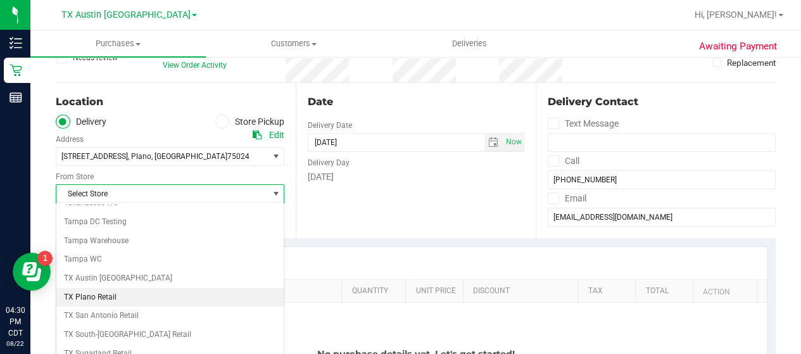
click at [108, 288] on li "TX Plano Retail" at bounding box center [169, 297] width 227 height 19
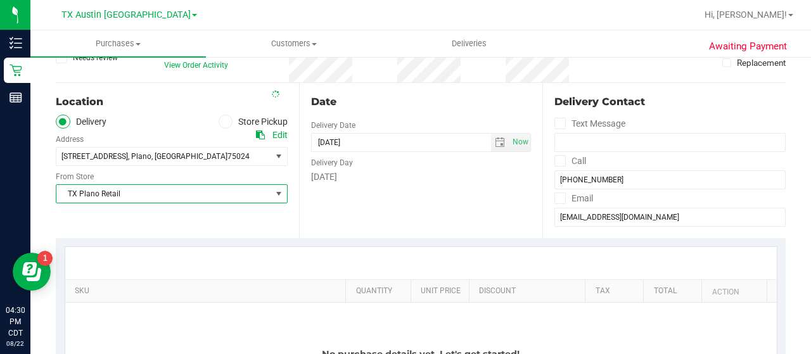
click at [358, 196] on div "Date Delivery Date [DATE] Now [DATE] 04:30 PM Now Delivery Day [DATE]" at bounding box center [420, 160] width 243 height 155
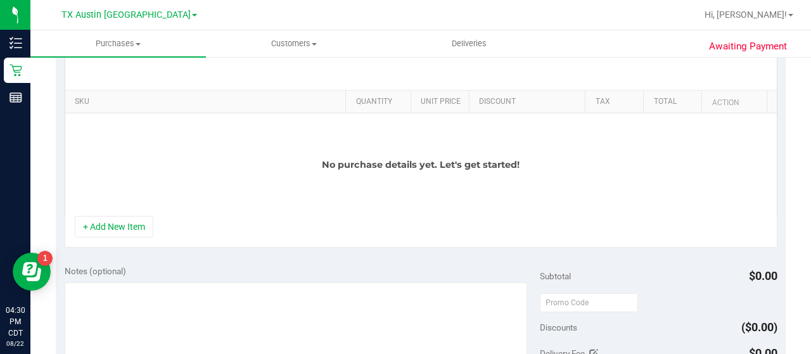
scroll to position [290, 0]
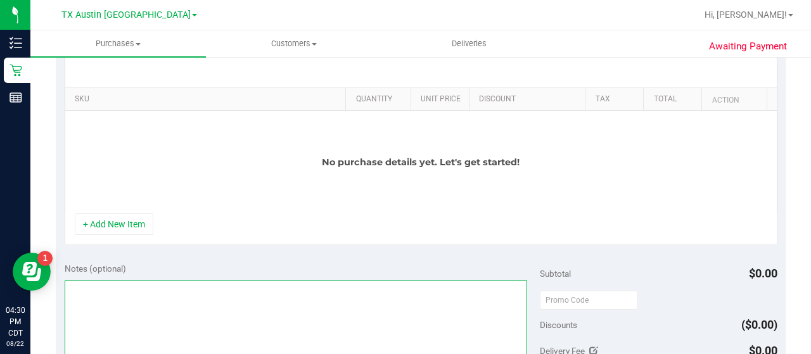
click at [393, 309] on textarea at bounding box center [296, 341] width 462 height 122
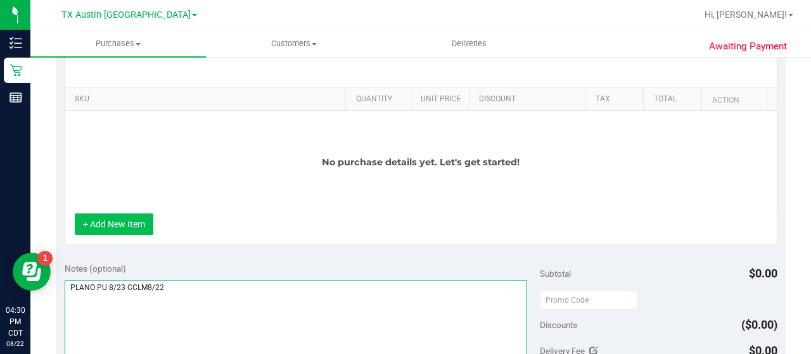
type textarea "PLANO PU 8/23 CCLM8/22"
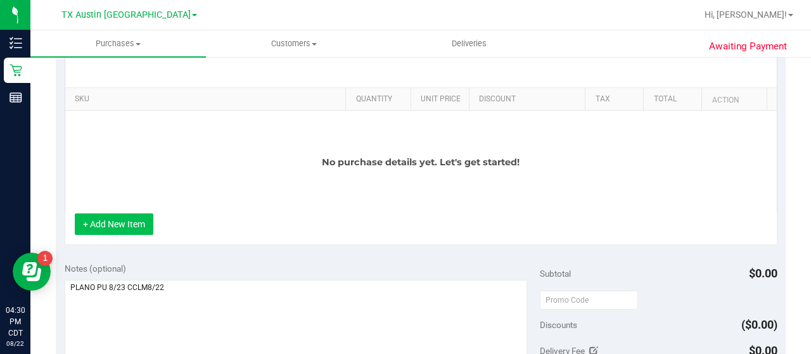
click at [110, 224] on button "+ Add New Item" at bounding box center [114, 224] width 79 height 22
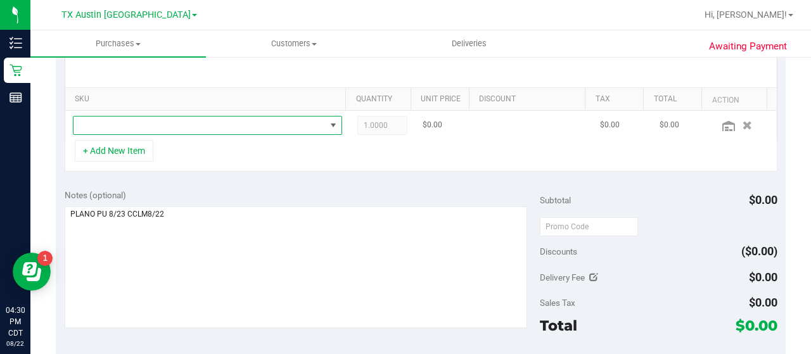
click at [226, 124] on span "NO DATA FOUND" at bounding box center [199, 126] width 252 height 18
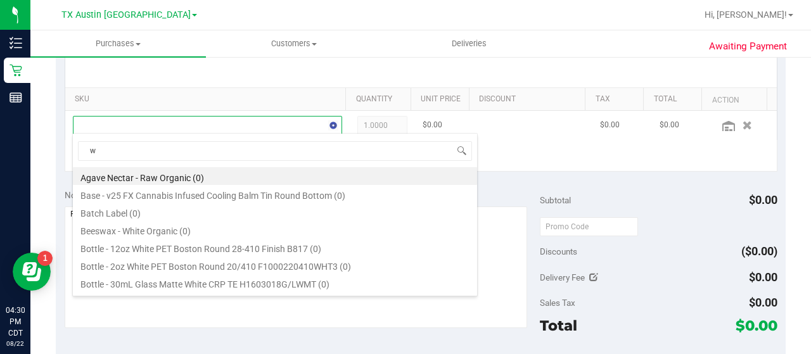
scroll to position [18, 255]
type input "water"
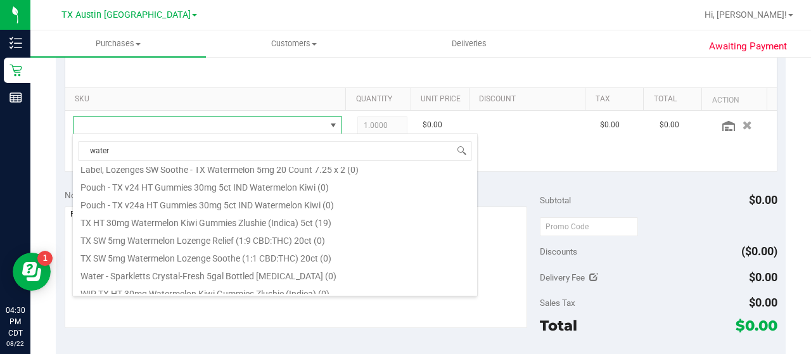
scroll to position [263, 0]
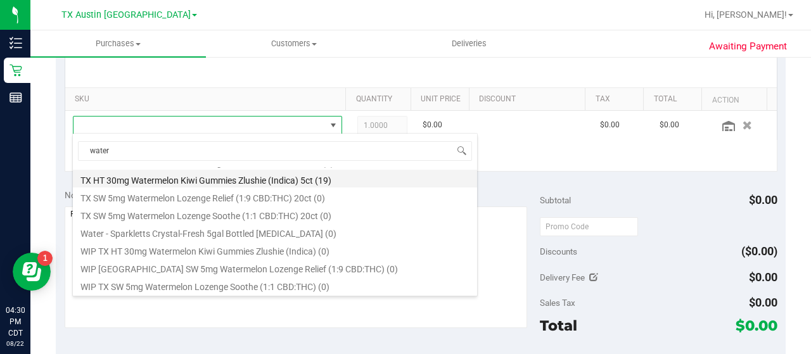
click at [326, 186] on li "TX HT 30mg Watermelon Kiwi Gummies Zlushie (Indica) 5ct (19)" at bounding box center [275, 179] width 404 height 18
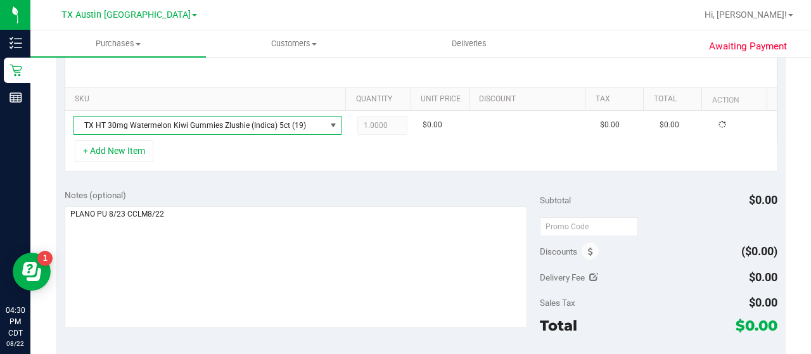
click at [305, 163] on div "+ Add New Item" at bounding box center [421, 156] width 712 height 32
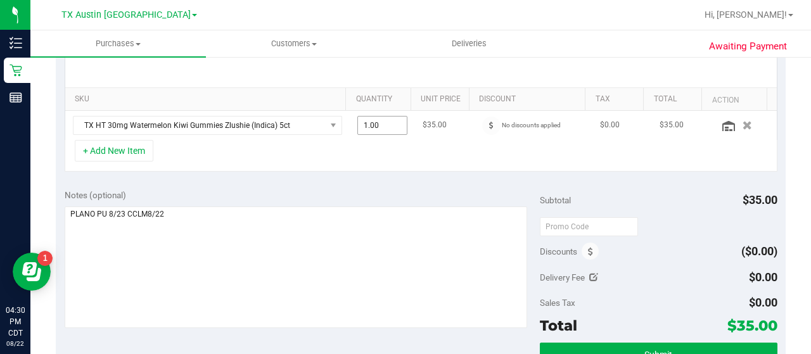
click at [388, 122] on span "1.00 1" at bounding box center [382, 125] width 51 height 19
type input "2"
type input "2.00"
click at [355, 152] on div "+ Add New Item" at bounding box center [421, 156] width 712 height 32
click at [136, 148] on button "+ Add New Item" at bounding box center [114, 151] width 79 height 22
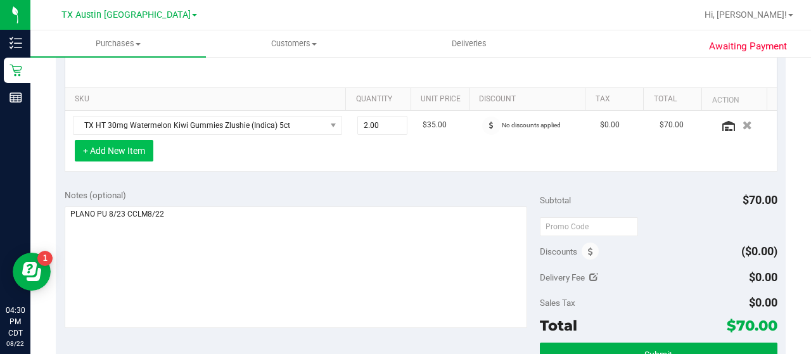
click at [144, 156] on button "+ Add New Item" at bounding box center [114, 151] width 79 height 22
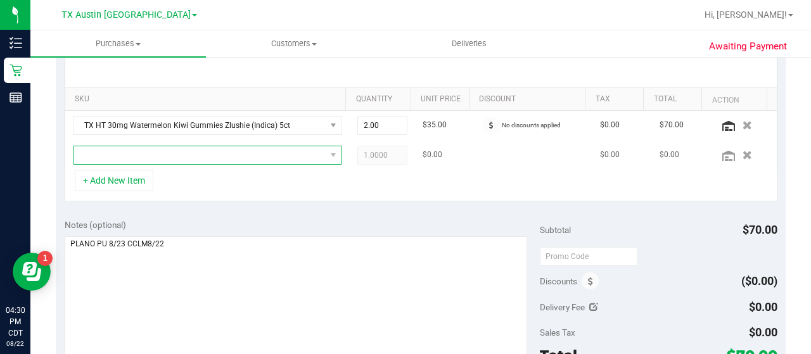
click at [229, 160] on span "NO DATA FOUND" at bounding box center [199, 155] width 252 height 18
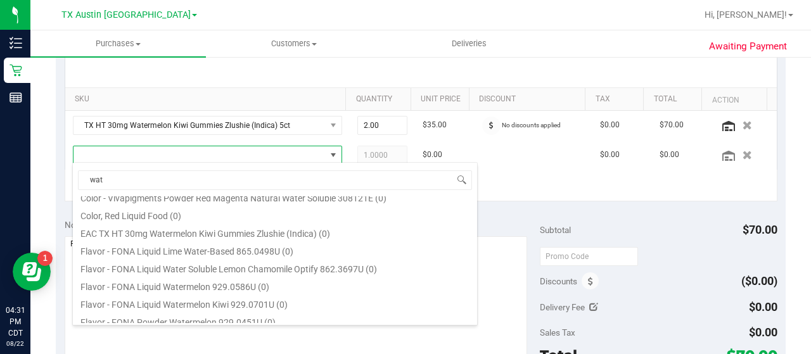
scroll to position [38, 0]
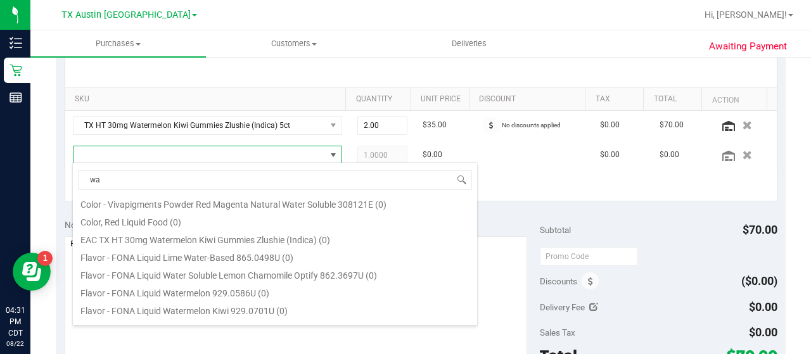
type input "w"
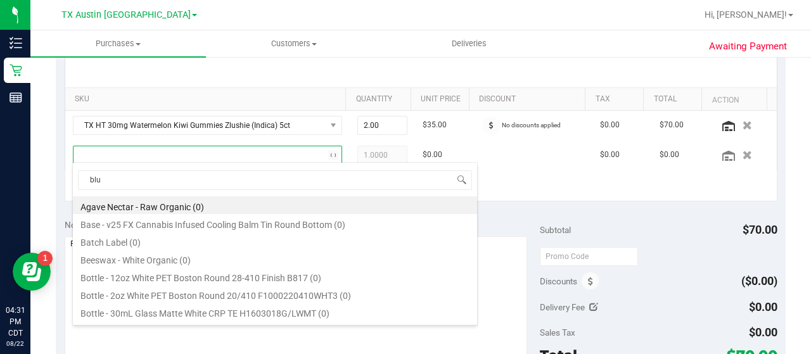
type input "blue"
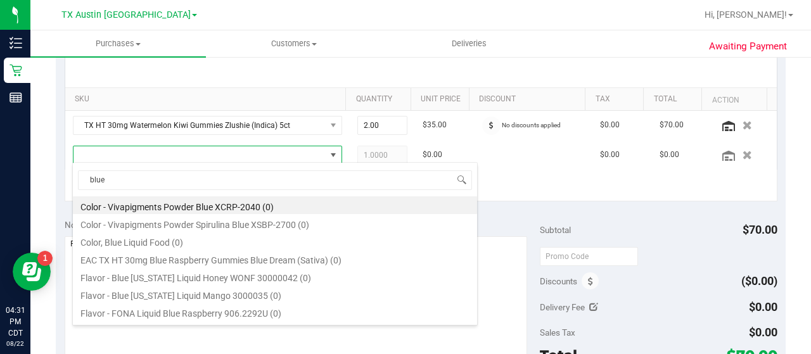
scroll to position [157, 0]
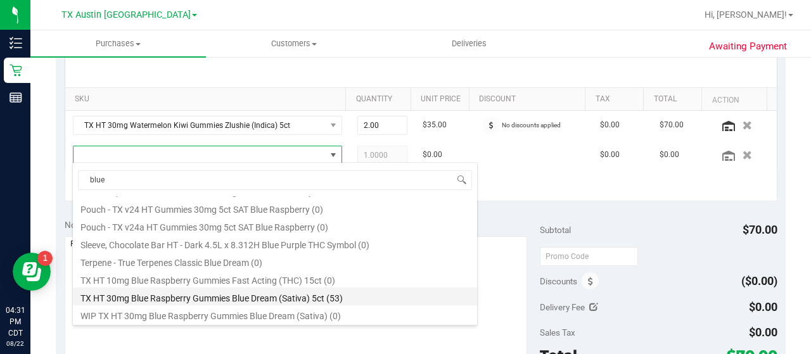
click at [325, 297] on li "TX HT 30mg Blue Raspberry Gummies Blue Dream (Sativa) 5ct (53)" at bounding box center [275, 296] width 404 height 18
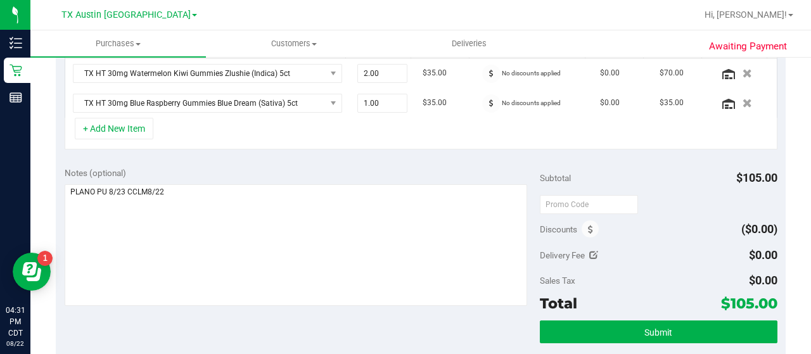
scroll to position [346, 0]
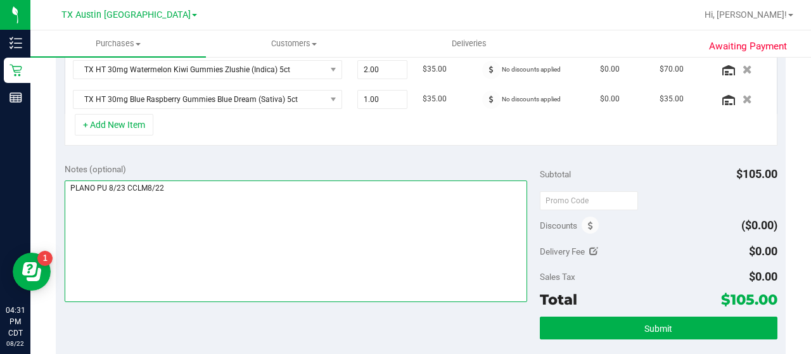
click at [385, 238] on textarea at bounding box center [296, 241] width 462 height 122
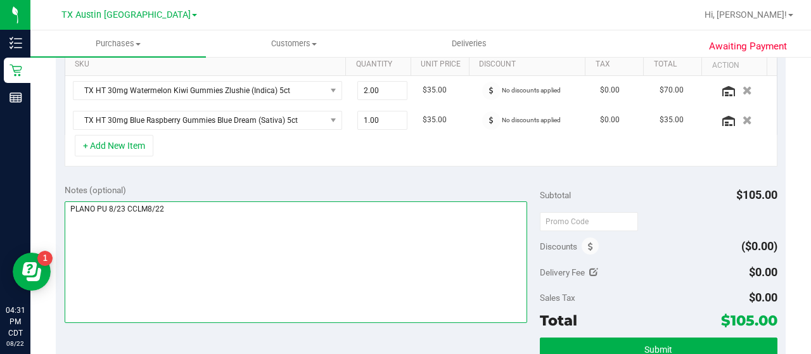
scroll to position [365, 0]
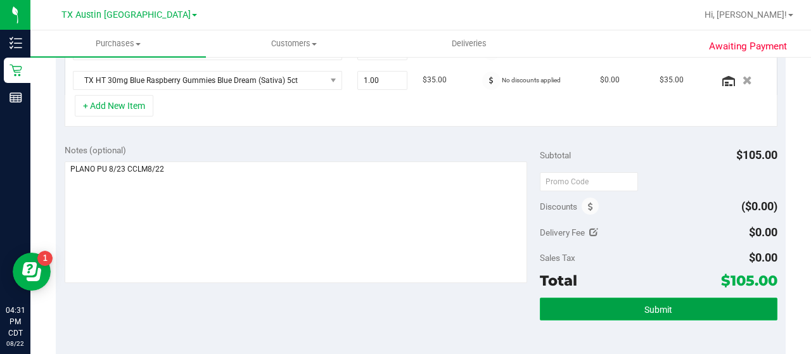
click at [644, 307] on span "Submit" at bounding box center [658, 310] width 28 height 10
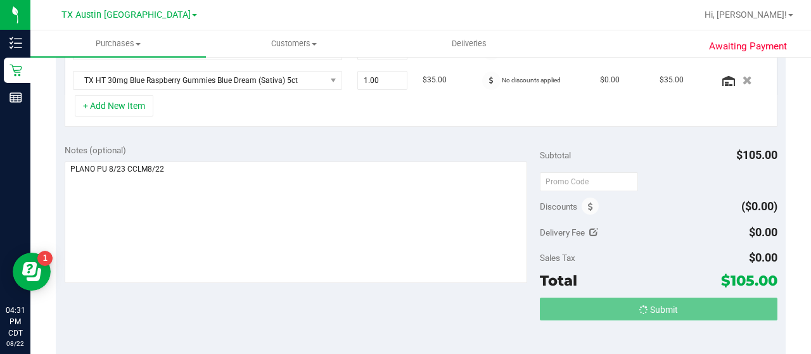
scroll to position [367, 0]
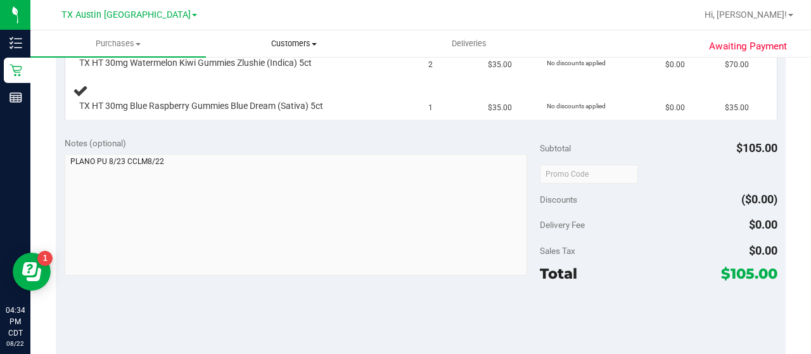
click at [275, 45] on span "Customers" at bounding box center [293, 43] width 174 height 11
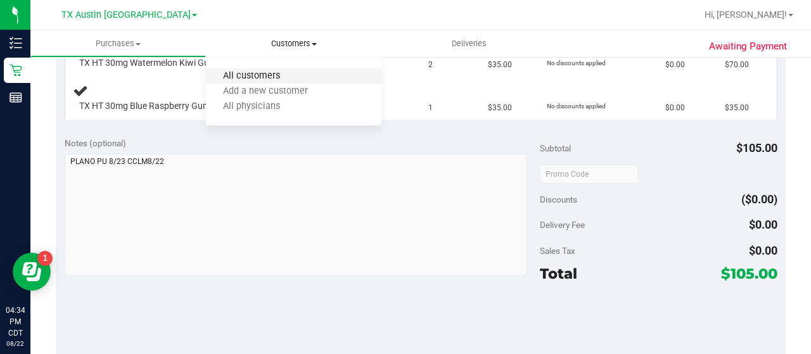
click at [272, 74] on span "All customers" at bounding box center [251, 76] width 91 height 11
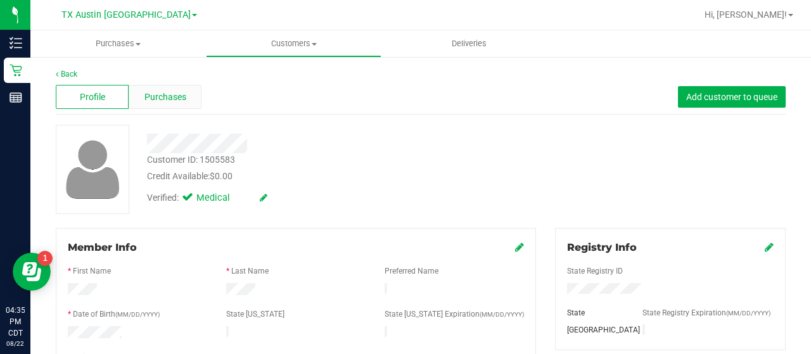
click at [182, 94] on span "Purchases" at bounding box center [165, 97] width 42 height 13
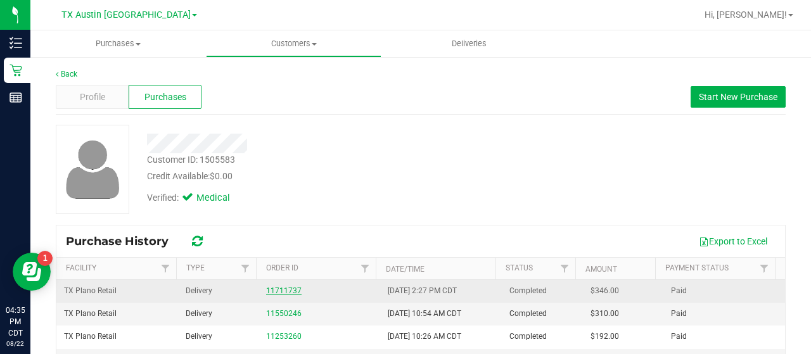
click at [277, 287] on link "11711737" at bounding box center [283, 290] width 35 height 9
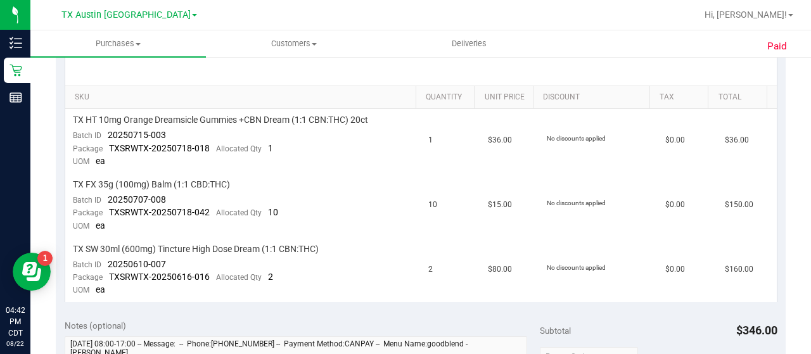
scroll to position [15, 0]
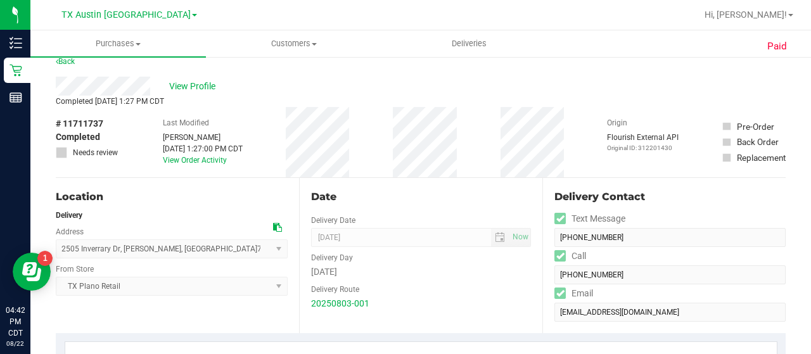
click at [101, 122] on span "# 11711737" at bounding box center [79, 123] width 47 height 13
copy span "11711737"
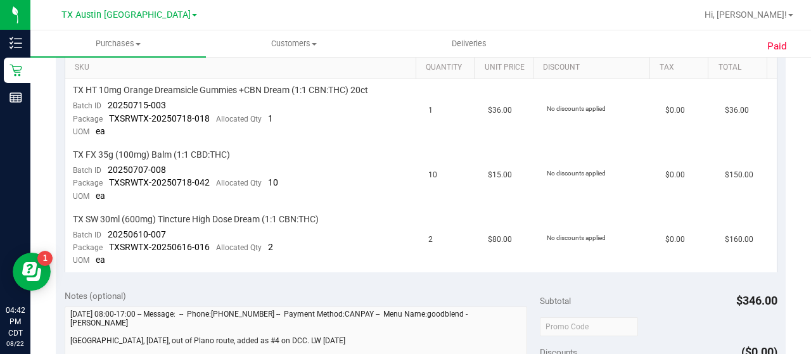
scroll to position [337, 0]
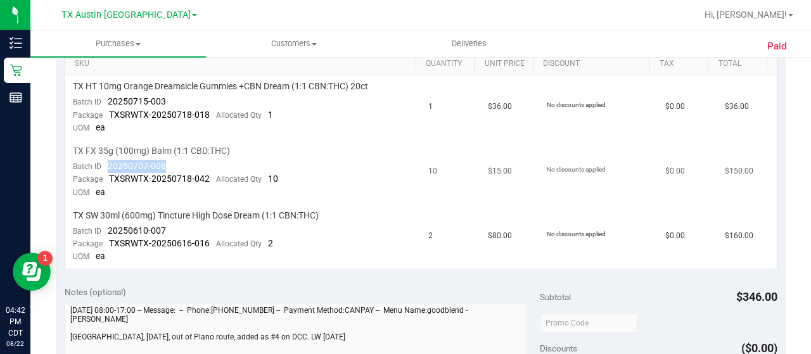
drag, startPoint x: 165, startPoint y: 164, endPoint x: 106, endPoint y: 164, distance: 58.3
click at [106, 164] on td "TX FX 35g (100mg) Balm (1:1 CBD:THC) Batch ID 20250707-008 Package TXSRWTX-2025…" at bounding box center [243, 172] width 356 height 65
copy span "20250707-008"
drag, startPoint x: 206, startPoint y: 178, endPoint x: 106, endPoint y: 181, distance: 100.1
click at [106, 181] on div "Package TXSRWTX-20250718-042 Allocated Qty 10" at bounding box center [175, 179] width 205 height 13
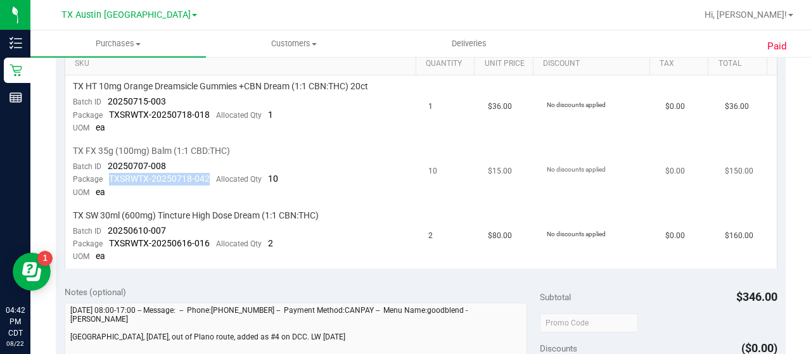
copy span "TXSRWTX-20250718-042"
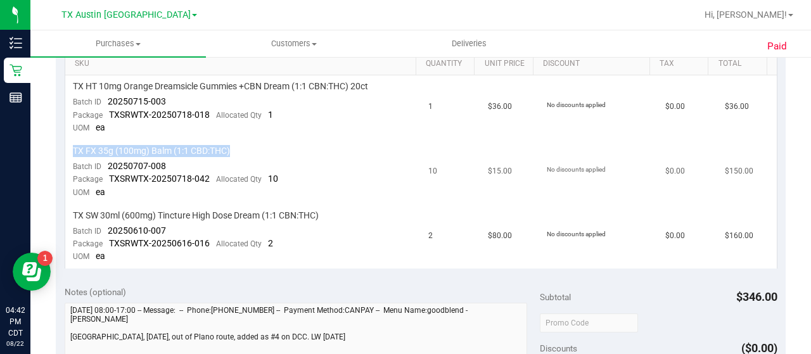
drag, startPoint x: 210, startPoint y: 154, endPoint x: 73, endPoint y: 148, distance: 136.9
click at [73, 148] on div "TX FX 35g (100mg) Balm (1:1 CBD:THC)" at bounding box center [243, 151] width 341 height 12
copy span "TX FX 35g (100mg) Balm (1:1 CBD:THC)"
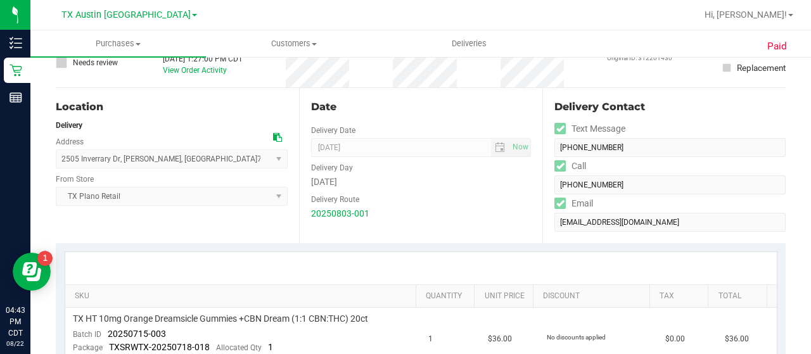
scroll to position [96, 0]
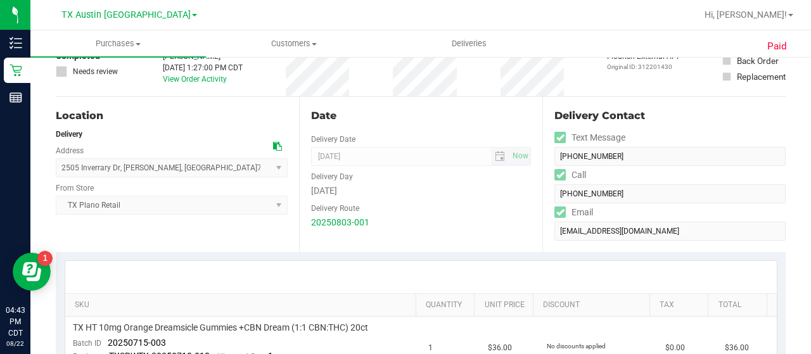
click at [332, 158] on span "[DATE] Now" at bounding box center [421, 156] width 220 height 19
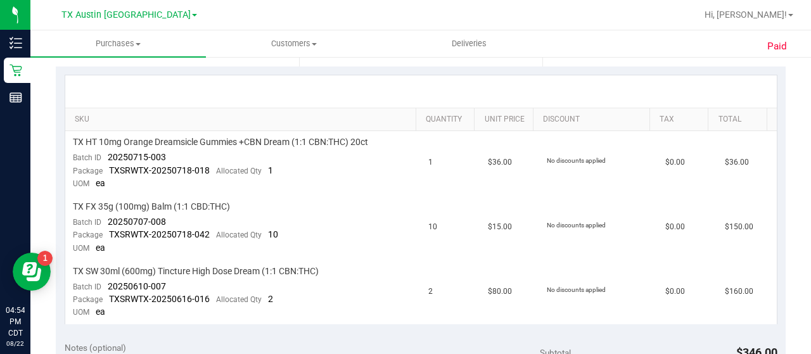
scroll to position [287, 0]
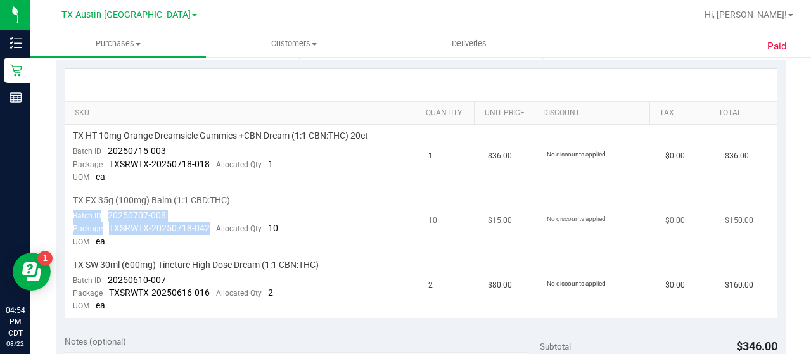
drag, startPoint x: 209, startPoint y: 224, endPoint x: 72, endPoint y: 212, distance: 137.9
click at [72, 212] on td "TX FX 35g (100mg) Balm (1:1 CBD:THC) Batch ID 20250707-008 Package TXSRWTX-2025…" at bounding box center [243, 221] width 356 height 65
copy td "Batch ID 20250707-008 Package TXSRWTX-20250718-042"
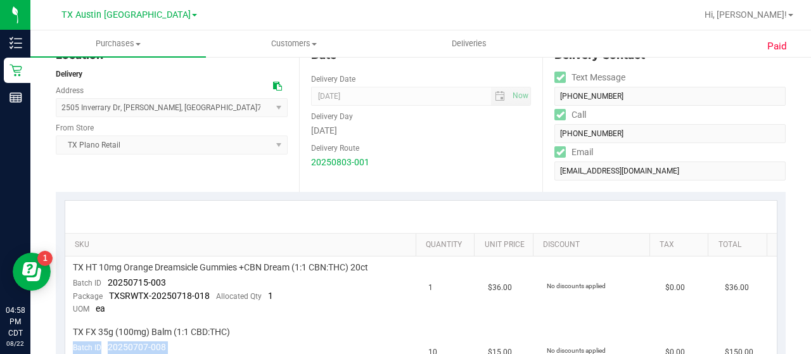
scroll to position [0, 0]
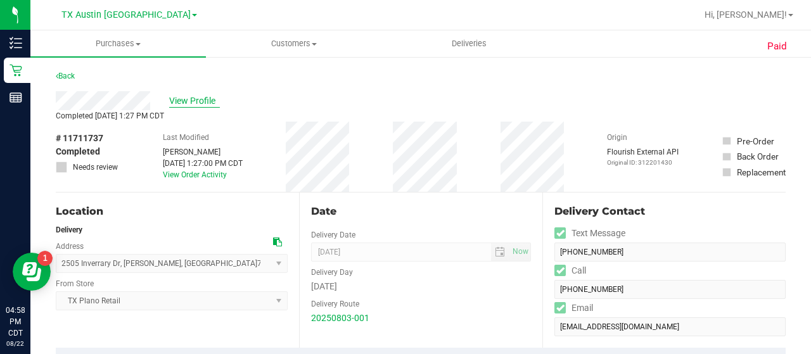
click at [212, 102] on span "View Profile" at bounding box center [194, 100] width 51 height 13
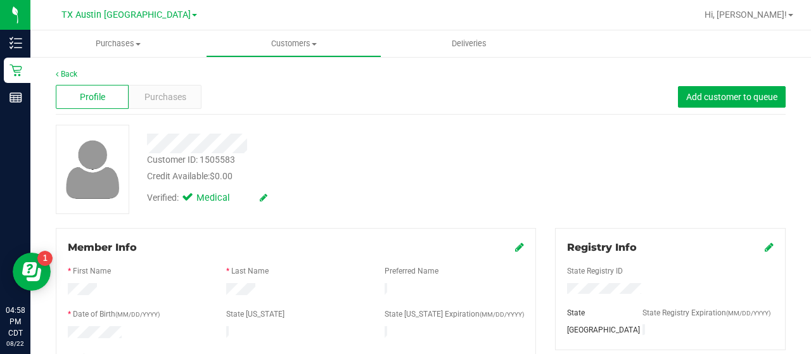
scroll to position [603, 0]
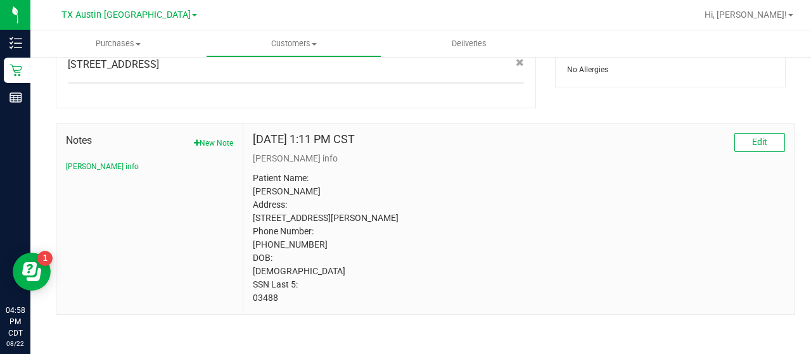
click at [199, 137] on div "Notes New Note [PERSON_NAME] info" at bounding box center [149, 152] width 167 height 39
click at [206, 137] on button "New Note" at bounding box center [213, 142] width 39 height 11
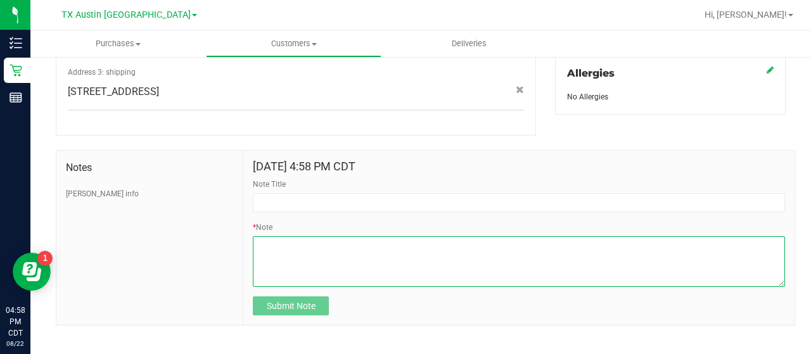
click at [346, 243] on textarea "* Note" at bounding box center [519, 261] width 532 height 51
paste textarea "Order Number: 11711737 Batch Number: 20250707-008 Package Number: TXSRWTX-20250…"
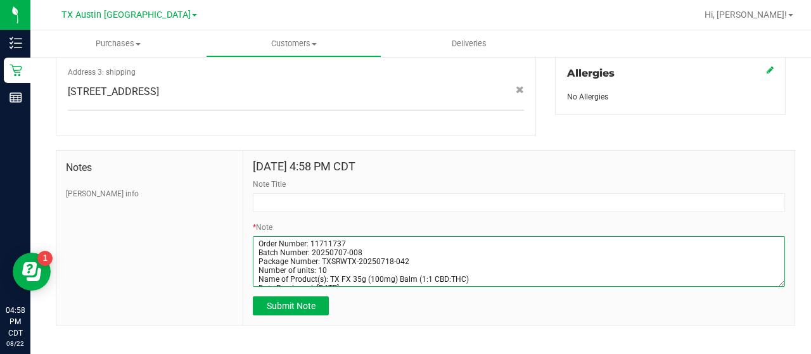
scroll to position [72, 0]
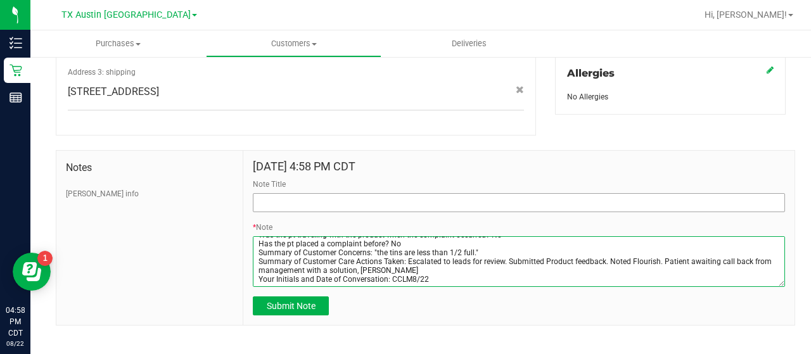
type textarea "Order Number: 11711737 Batch Number: 20250707-008 Package Number: TXSRWTX-20250…"
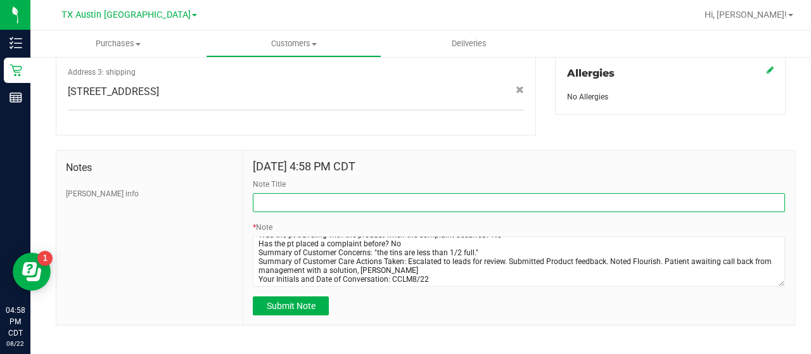
click at [362, 196] on input "Note Title" at bounding box center [519, 202] width 532 height 19
type input "I"
type input "ON GOING ESCALATION."
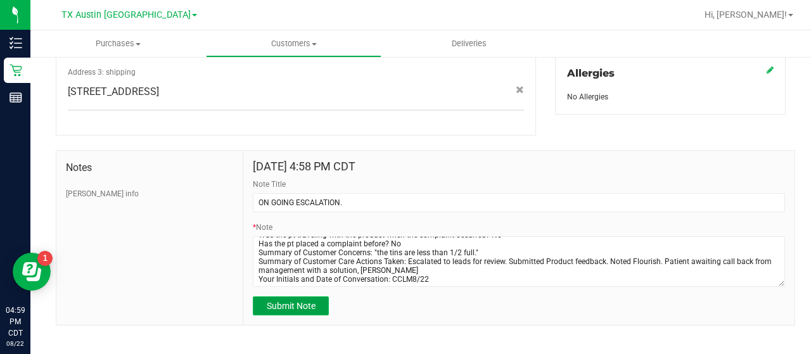
click at [300, 301] on span "Submit Note" at bounding box center [291, 306] width 49 height 10
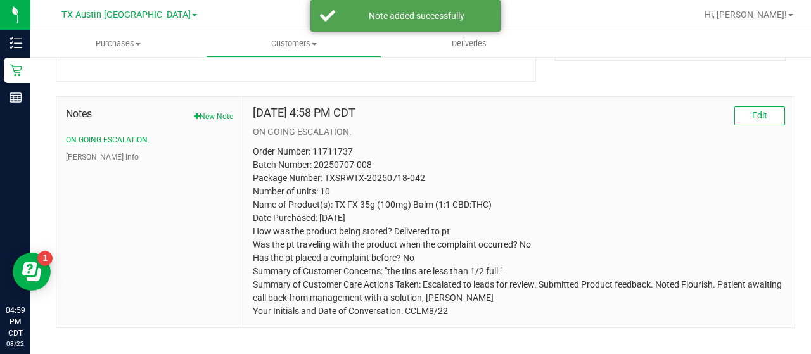
scroll to position [0, 0]
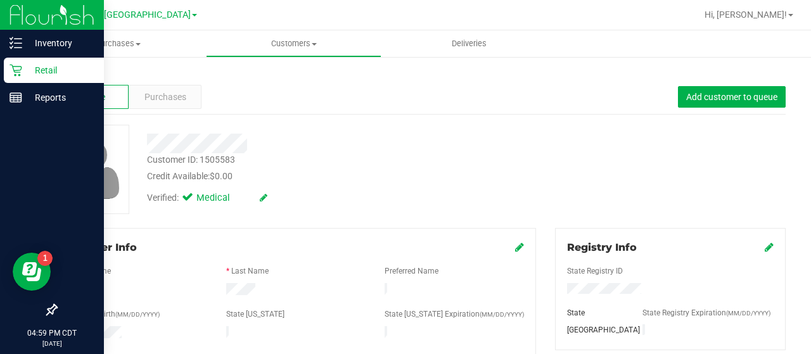
click at [6, 69] on div "Retail" at bounding box center [54, 70] width 100 height 25
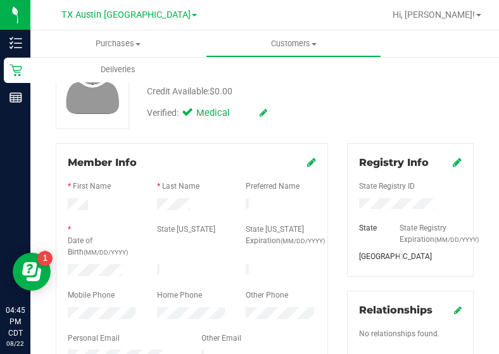
scroll to position [108, 0]
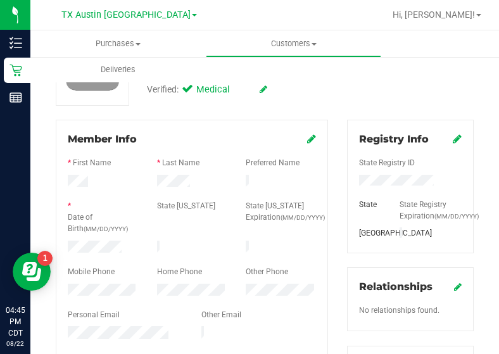
click at [191, 178] on div at bounding box center [192, 182] width 89 height 15
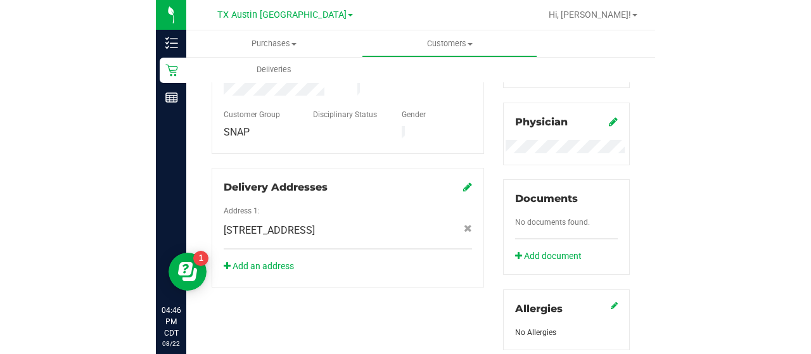
scroll to position [361, 0]
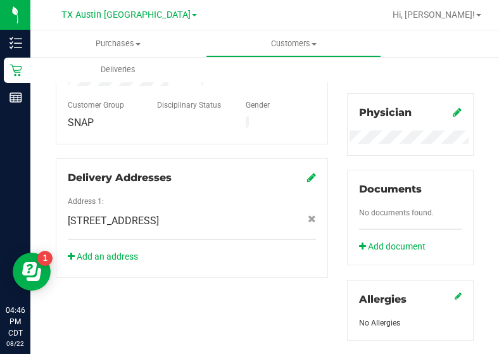
click at [276, 304] on div "Member Info * First Name * Last Name Preferred Name * Date of Birth (MM/DD/YYYY…" at bounding box center [264, 206] width 437 height 679
click at [403, 79] on div "Relationships No relationships found." at bounding box center [410, 47] width 127 height 64
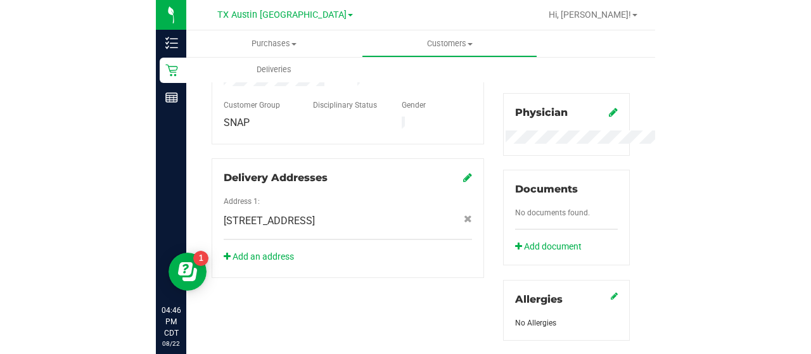
scroll to position [338, 0]
